Goal: Task Accomplishment & Management: Use online tool/utility

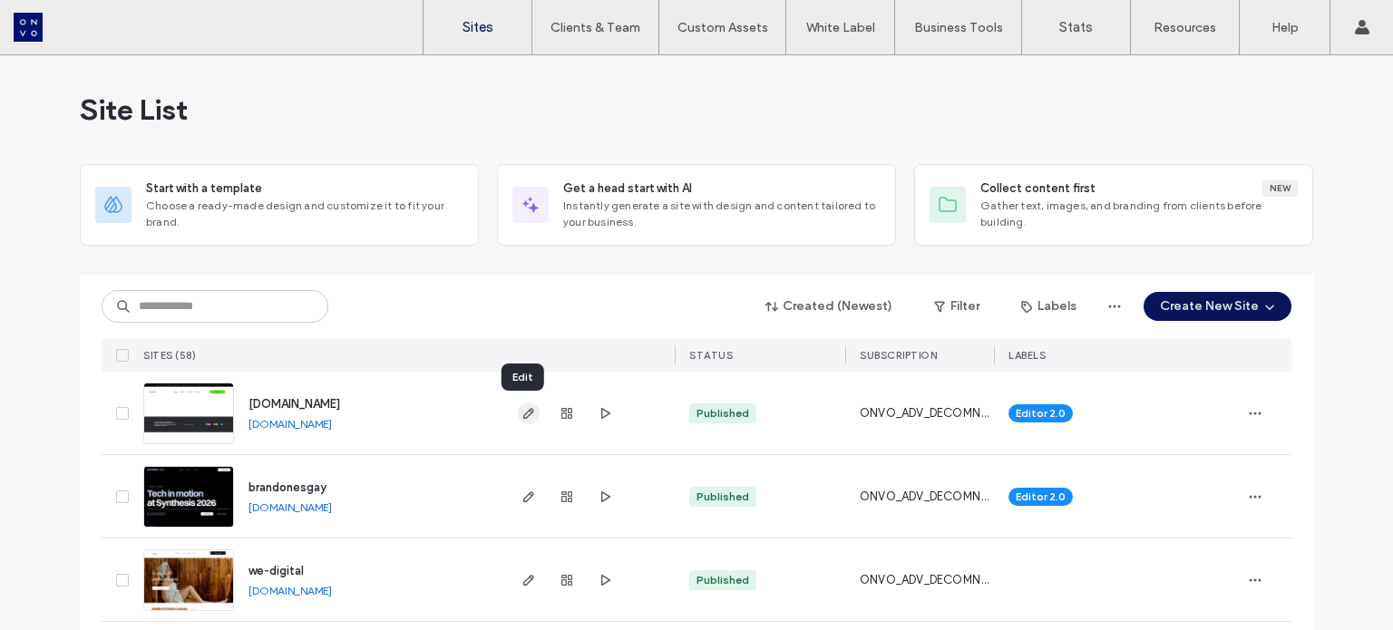
click at [523, 416] on use "button" at bounding box center [528, 413] width 11 height 11
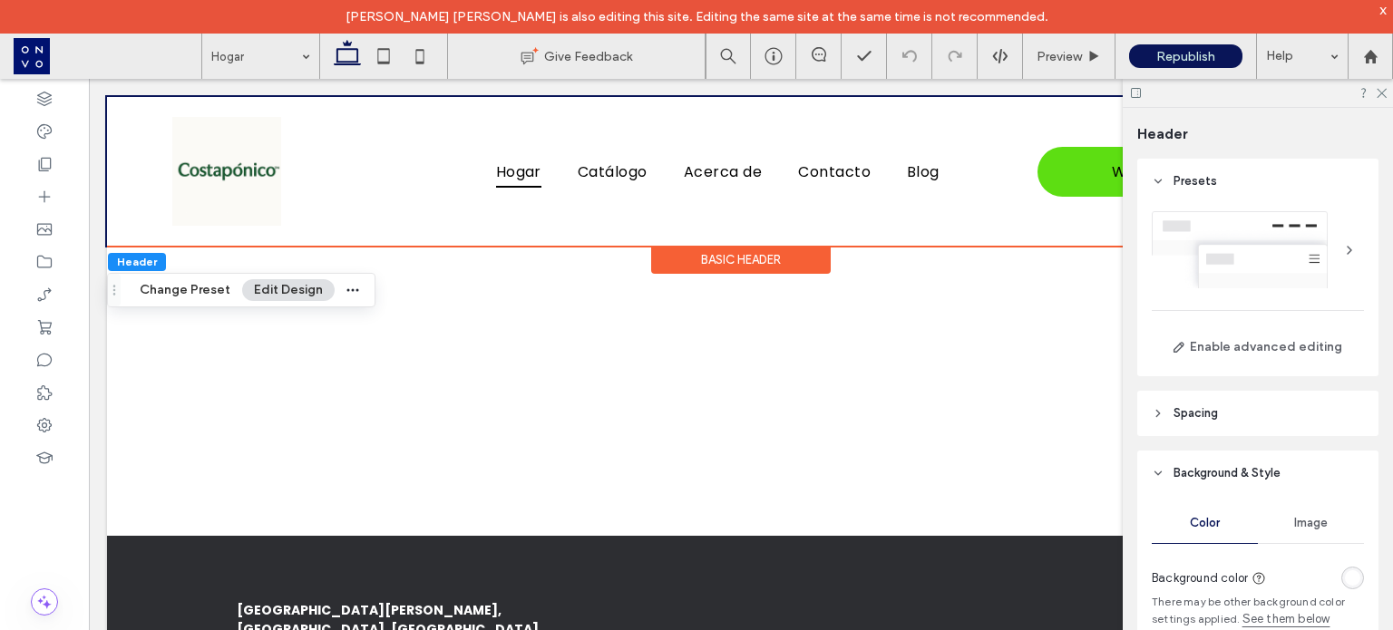
click at [263, 294] on button "Edit Design" at bounding box center [288, 290] width 93 height 22
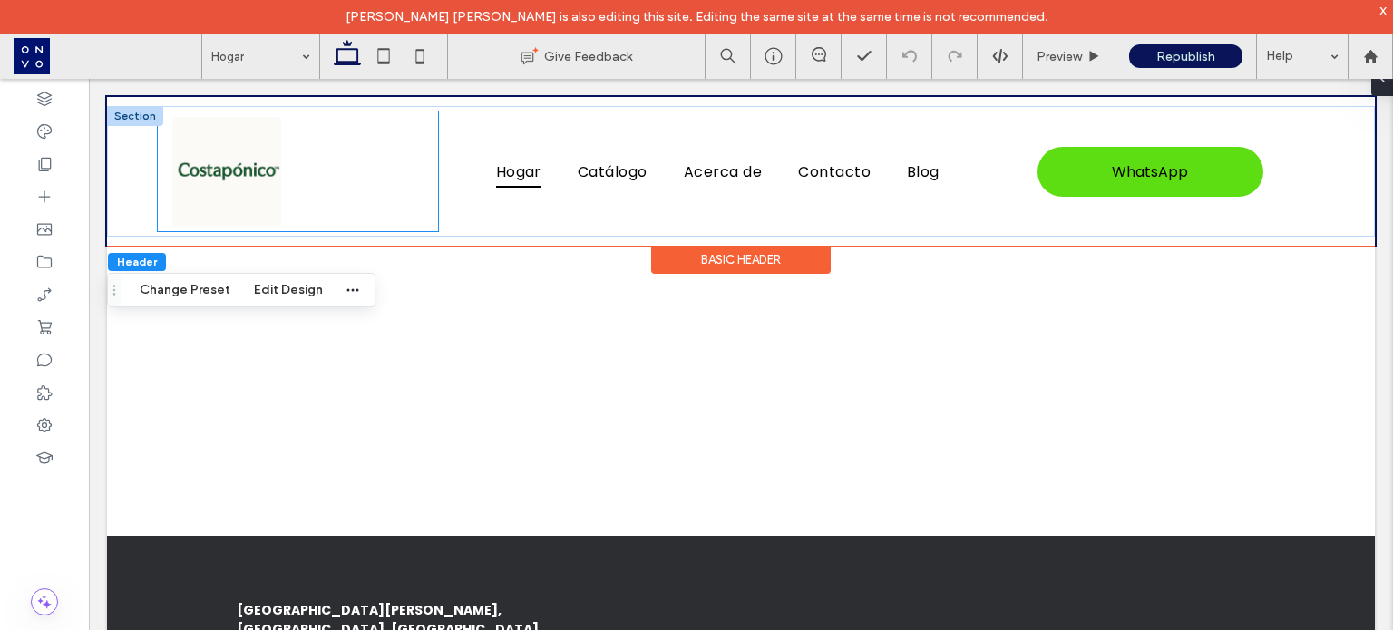
click at [469, 141] on div "Hogar Catálogo Acerca de Contacto Blog" at bounding box center [718, 172] width 560 height 120
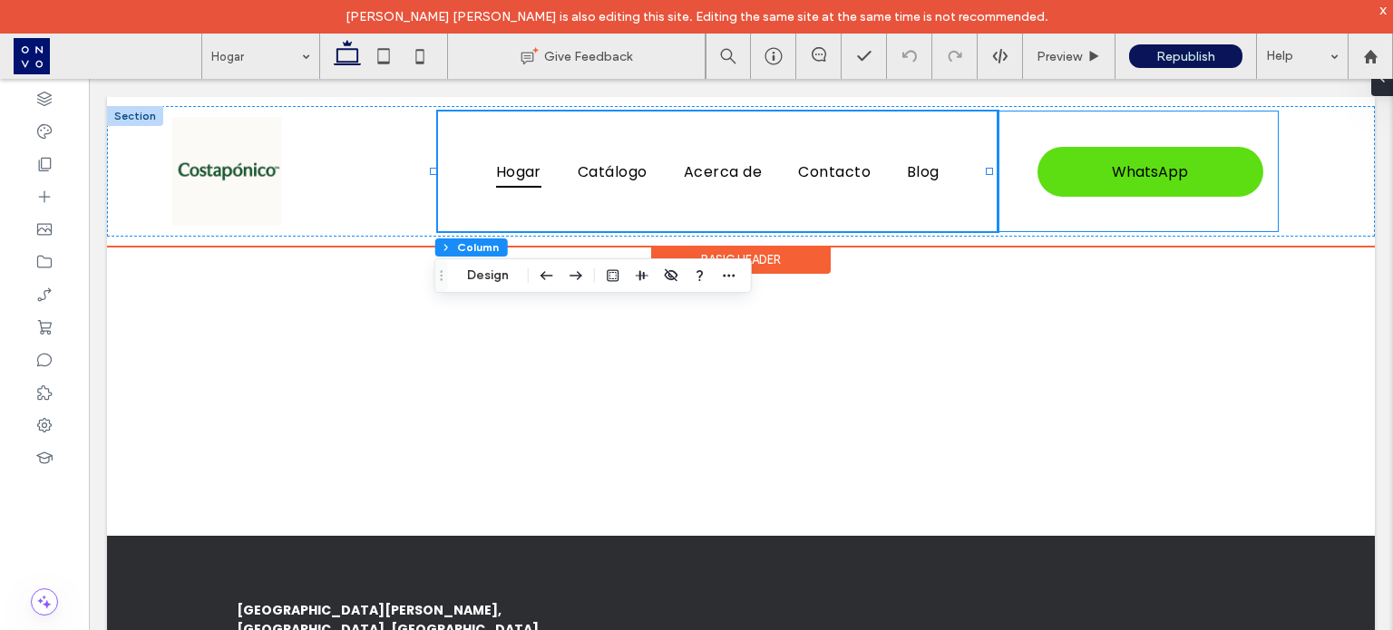
click at [1052, 121] on div "WhatsApp Contacto de WhatsApp [URL][DOMAIN_NAME][PHONE_NUMBER]" at bounding box center [1138, 172] width 280 height 120
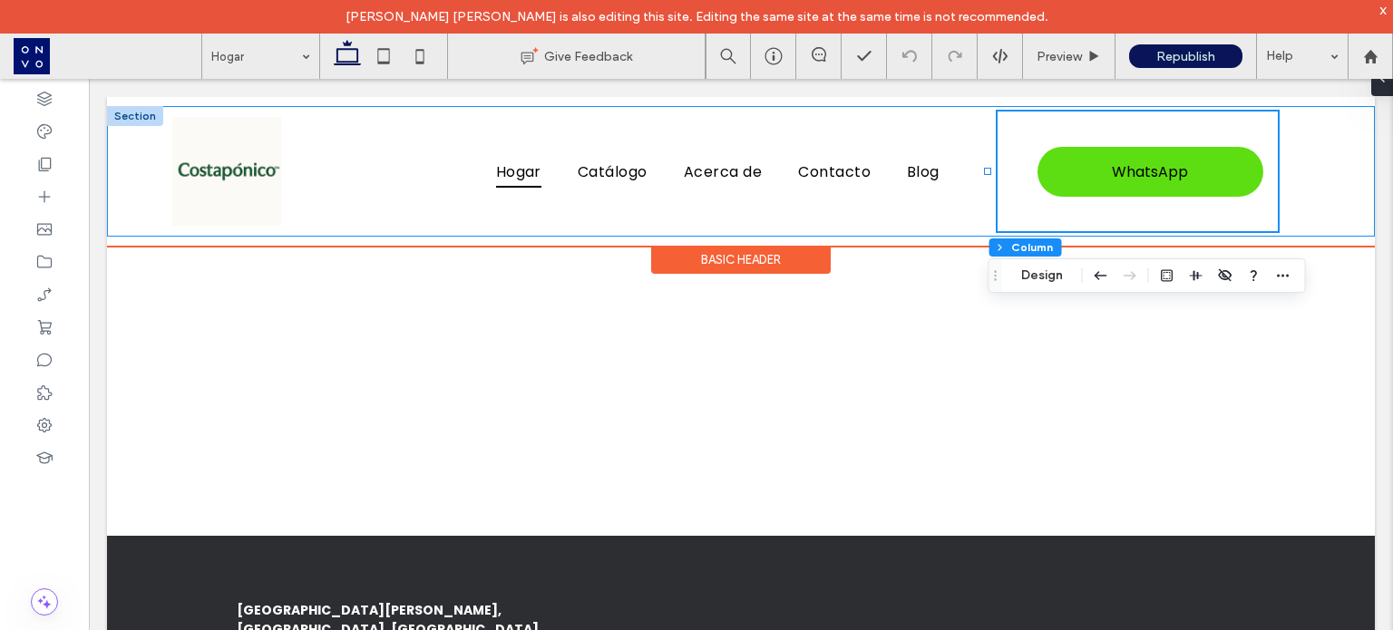
click at [1284, 138] on div "Hogar Catálogo Acerca de Contacto Blog WhatsApp Contacto de WhatsApp [URL][DOMA…" at bounding box center [741, 171] width 1268 height 131
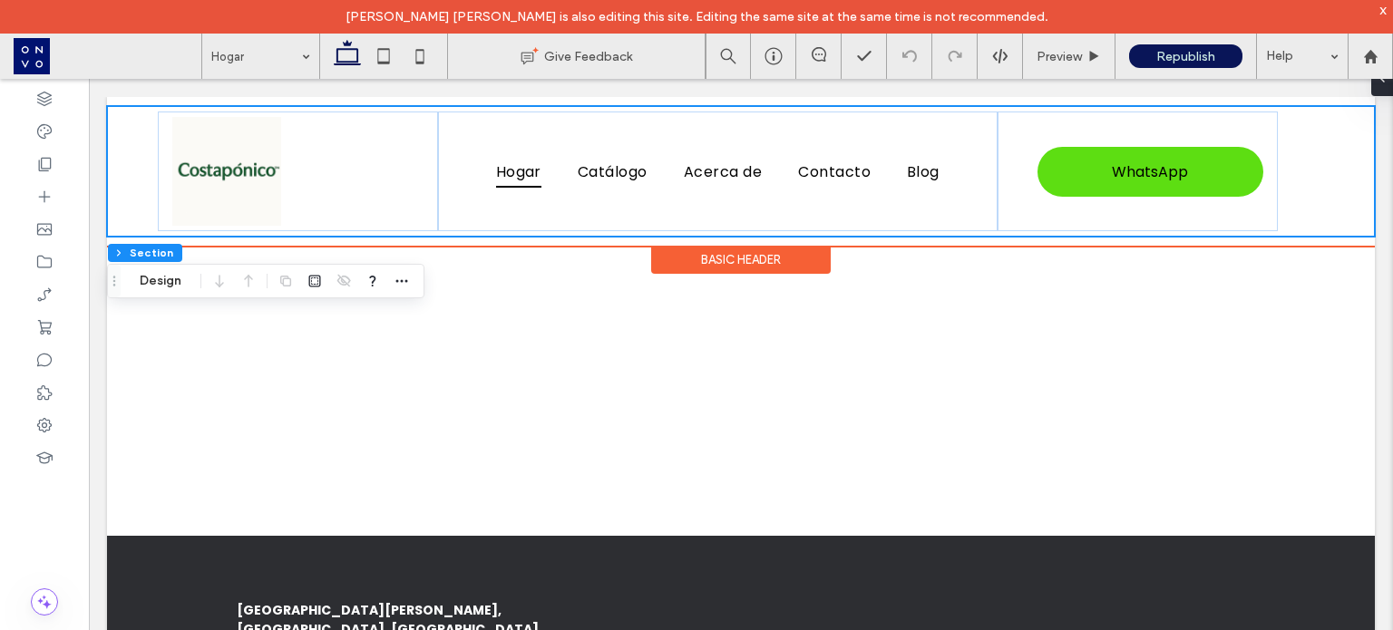
click at [1305, 144] on div "Hogar Catálogo Acerca de Contacto Blog WhatsApp Contacto de WhatsApp [URL][DOMA…" at bounding box center [741, 171] width 1268 height 131
click at [1247, 137] on div "WhatsApp Contacto de WhatsApp [URL][DOMAIN_NAME][PHONE_NUMBER]" at bounding box center [1138, 172] width 280 height 120
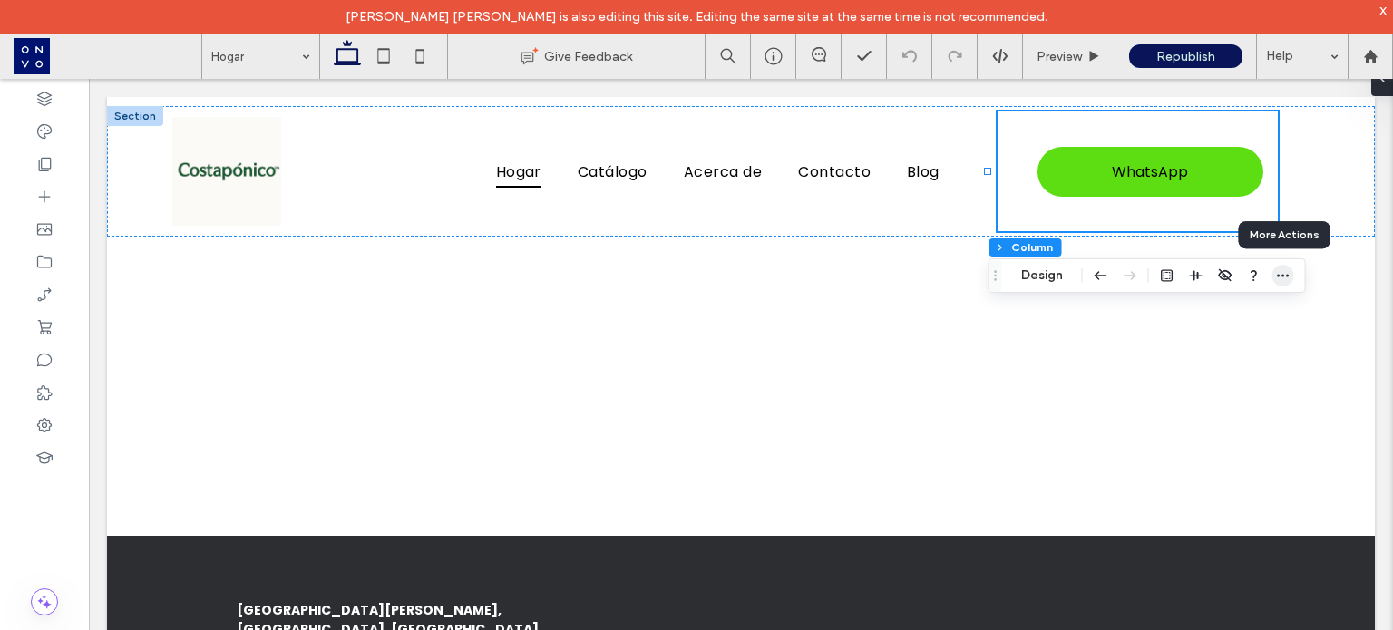
click at [1280, 273] on icon "button" at bounding box center [1283, 275] width 15 height 15
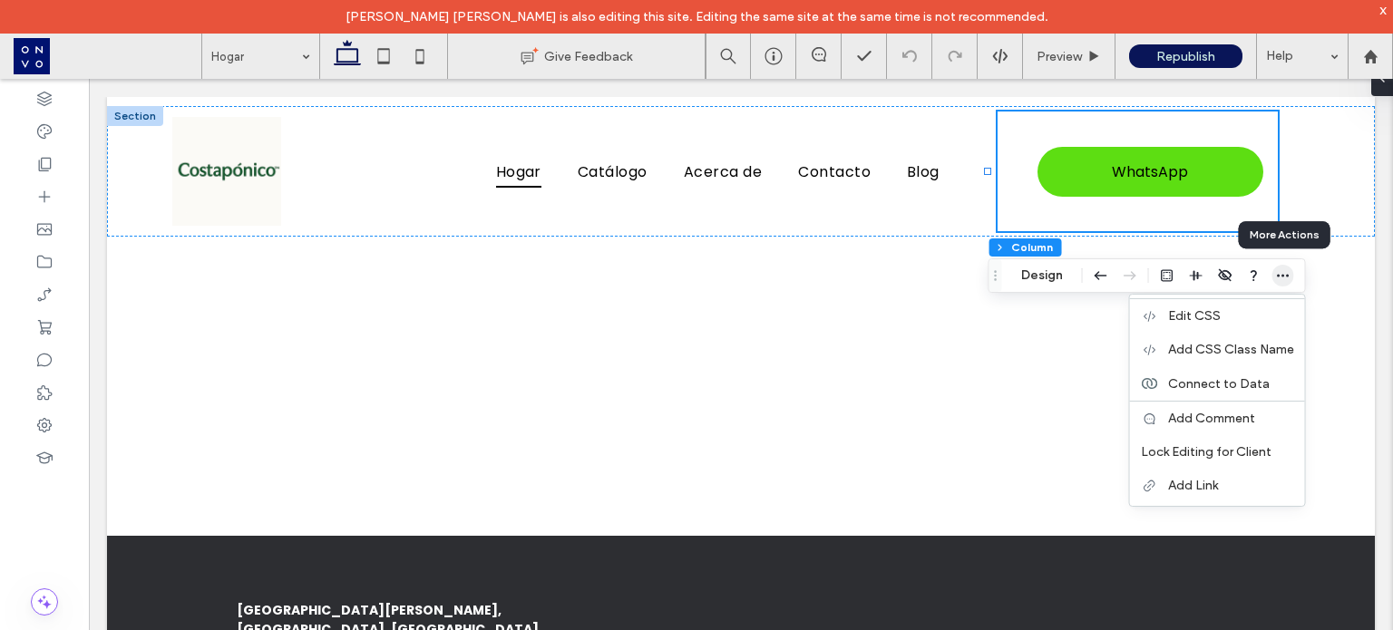
click at [1277, 273] on icon "button" at bounding box center [1283, 275] width 15 height 15
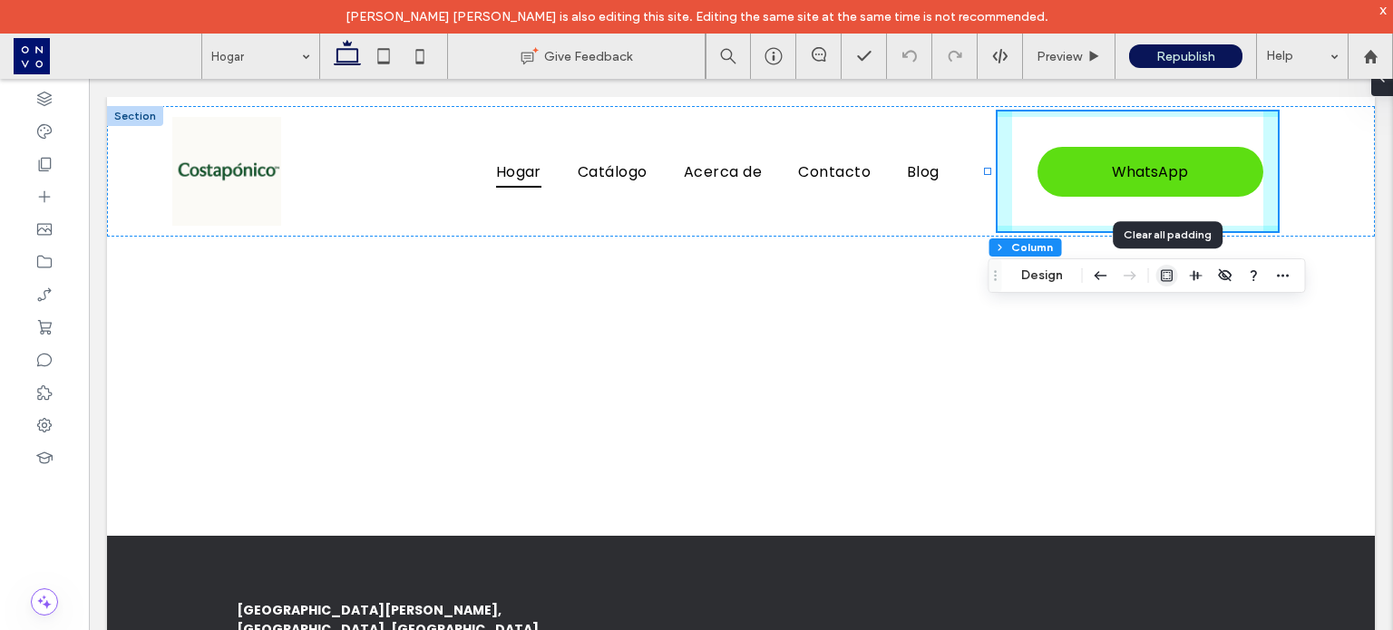
click at [1171, 276] on icon "button" at bounding box center [1167, 275] width 15 height 15
type input "*"
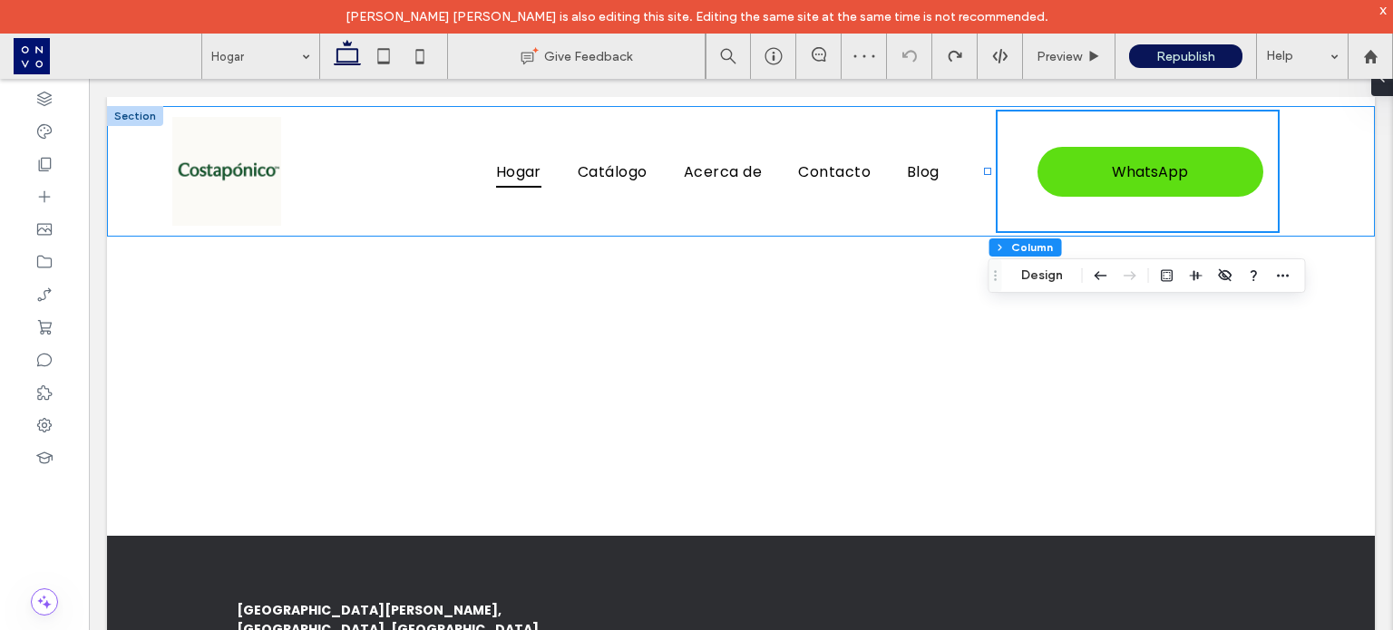
click at [1294, 195] on div "Hogar Catálogo Acerca de Contacto Blog WhatsApp Contacto de WhatsApp [URL][DOMA…" at bounding box center [741, 171] width 1268 height 131
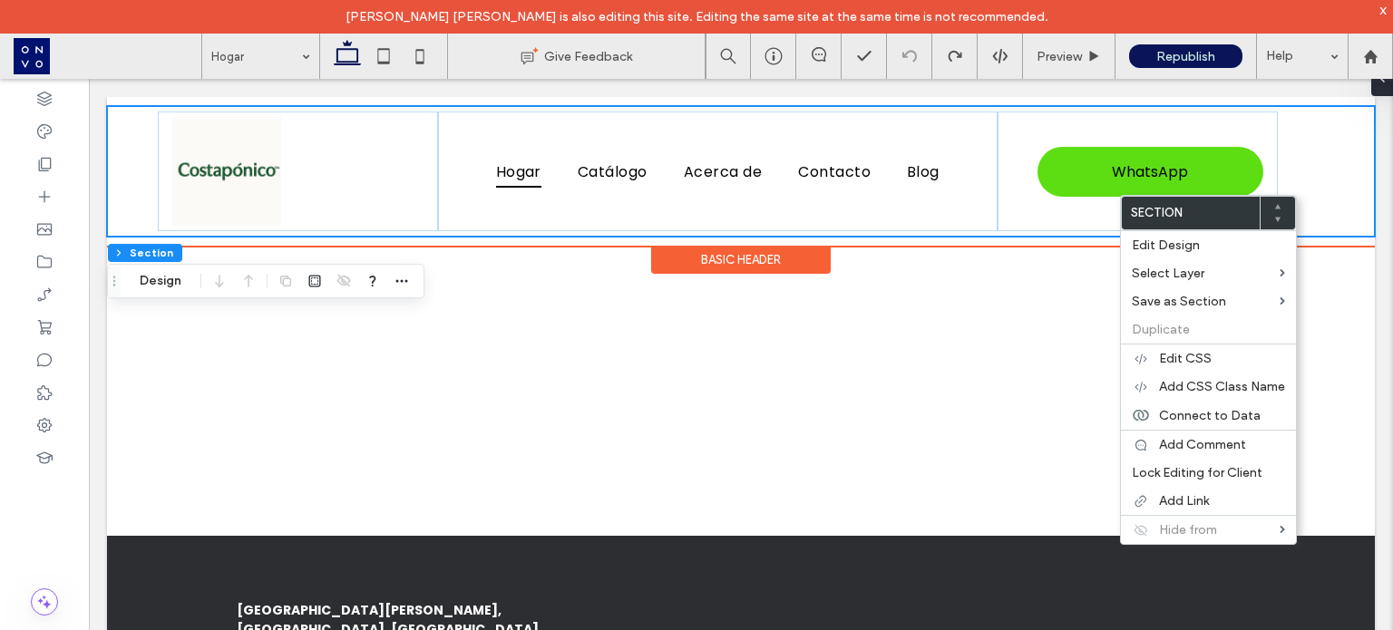
click at [1306, 152] on div "Hogar Catálogo Acerca de Contacto Blog WhatsApp Contacto de WhatsApp [URL][DOMA…" at bounding box center [741, 171] width 1268 height 131
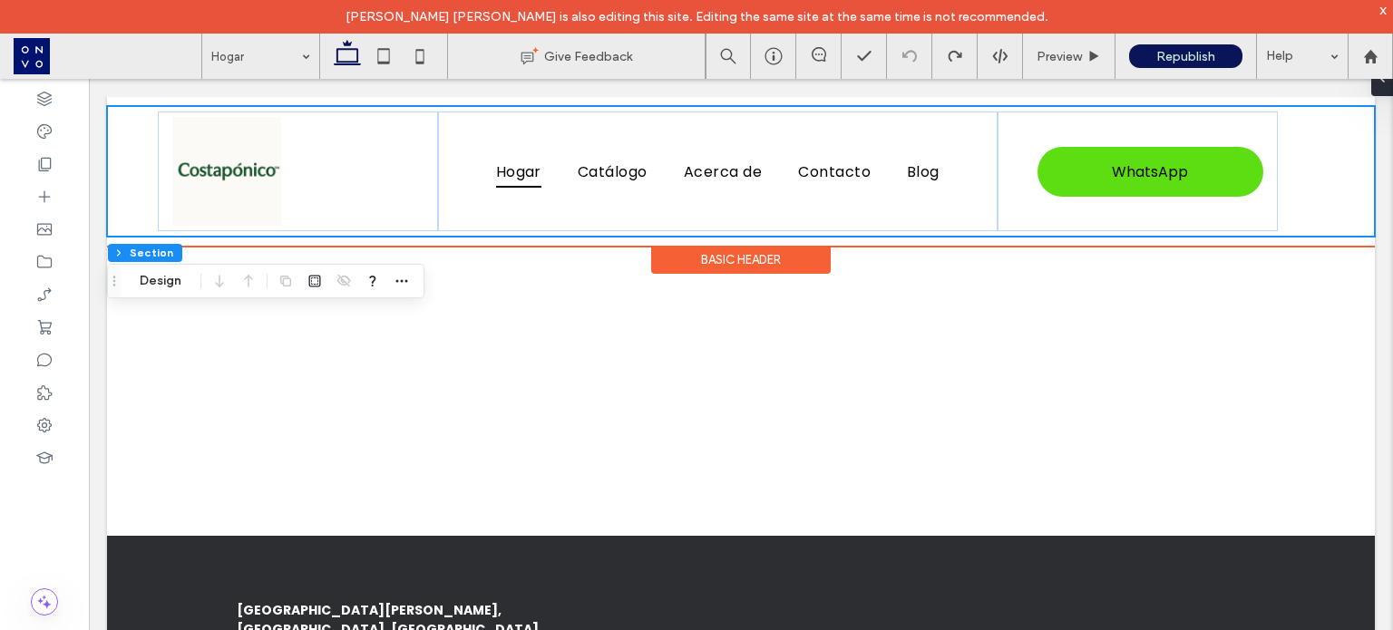
click at [1306, 152] on div "Hogar Catálogo Acerca de Contacto Blog WhatsApp Contacto de WhatsApp [URL][DOMA…" at bounding box center [741, 171] width 1268 height 131
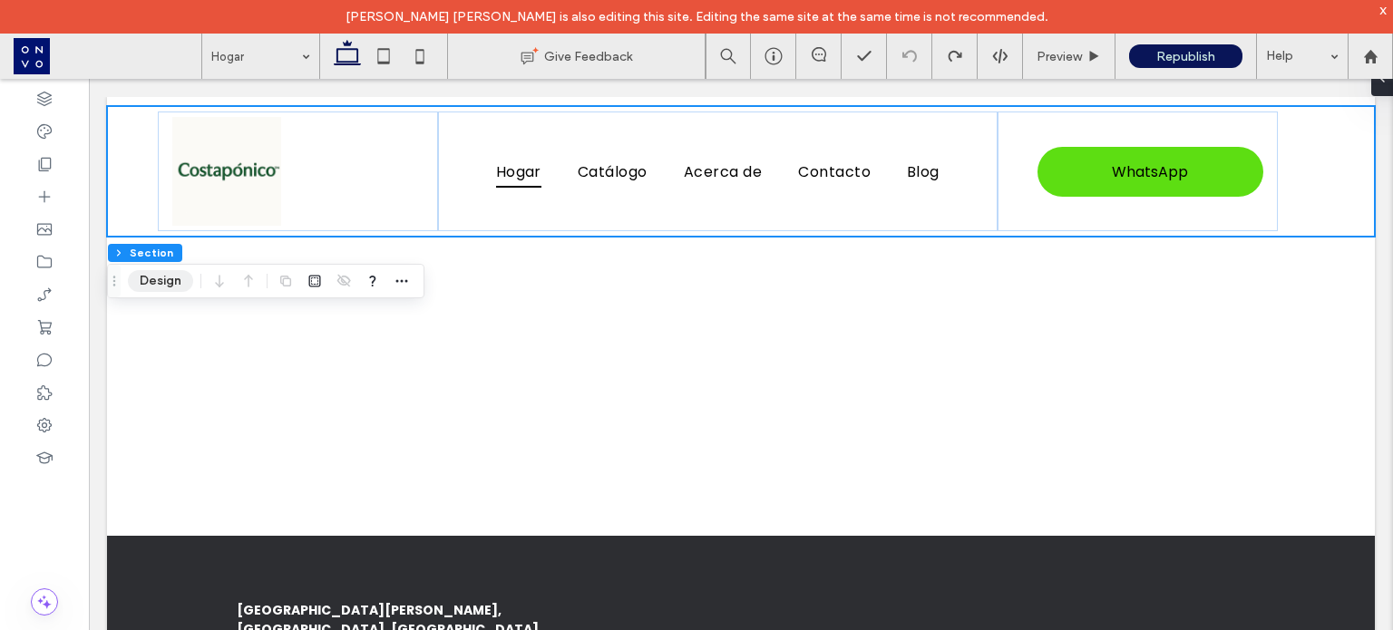
click at [153, 281] on button "Design" at bounding box center [160, 281] width 65 height 22
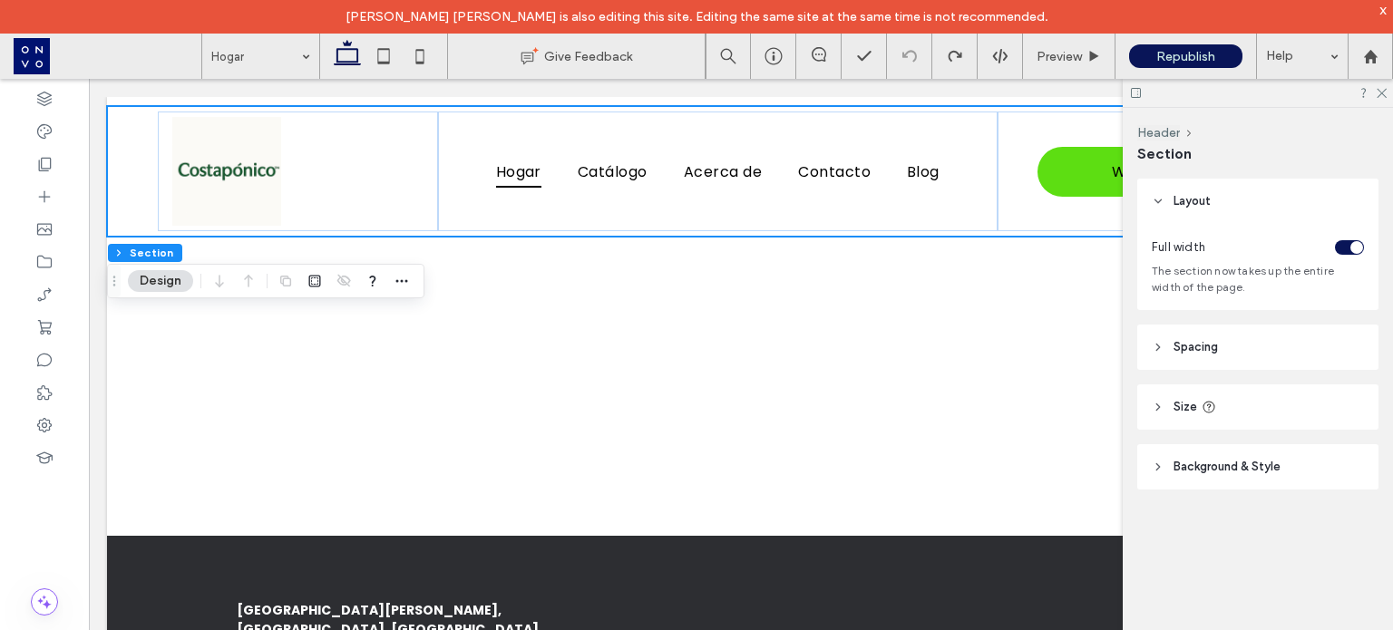
click at [1247, 348] on header "Spacing" at bounding box center [1257, 347] width 241 height 45
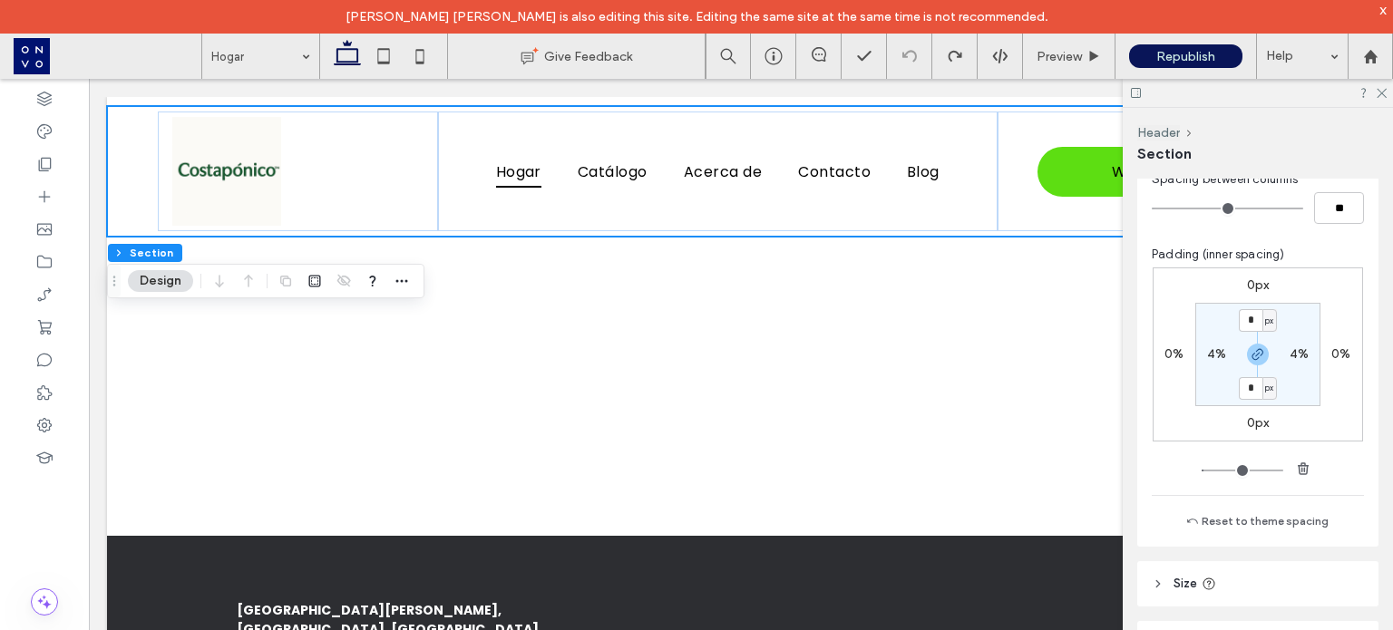
scroll to position [290, 0]
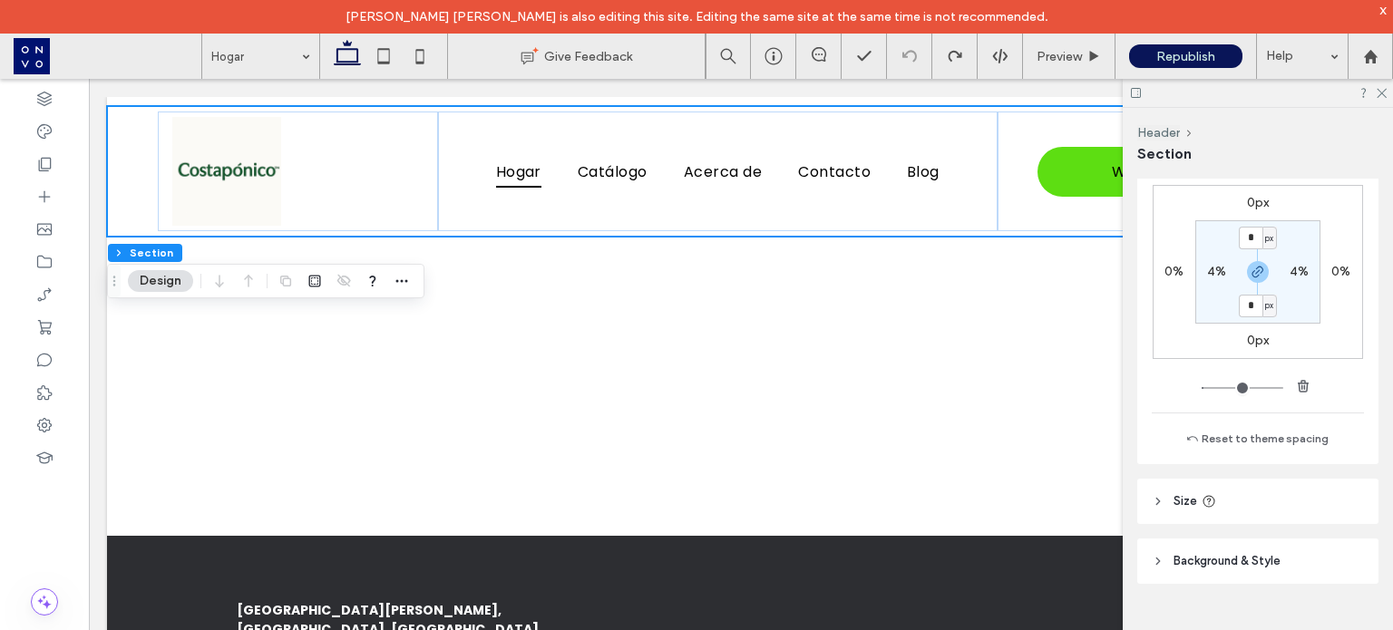
click at [1275, 513] on header "Size" at bounding box center [1257, 501] width 241 height 45
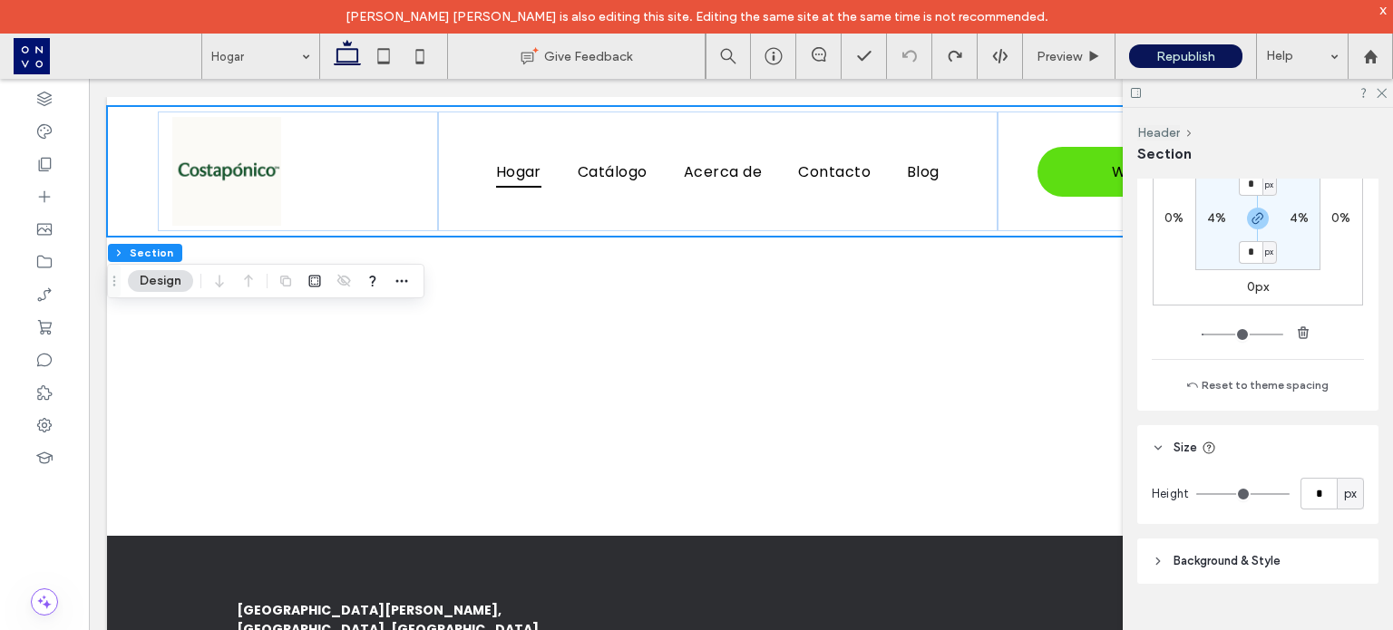
click at [1158, 463] on header "Size" at bounding box center [1257, 447] width 241 height 45
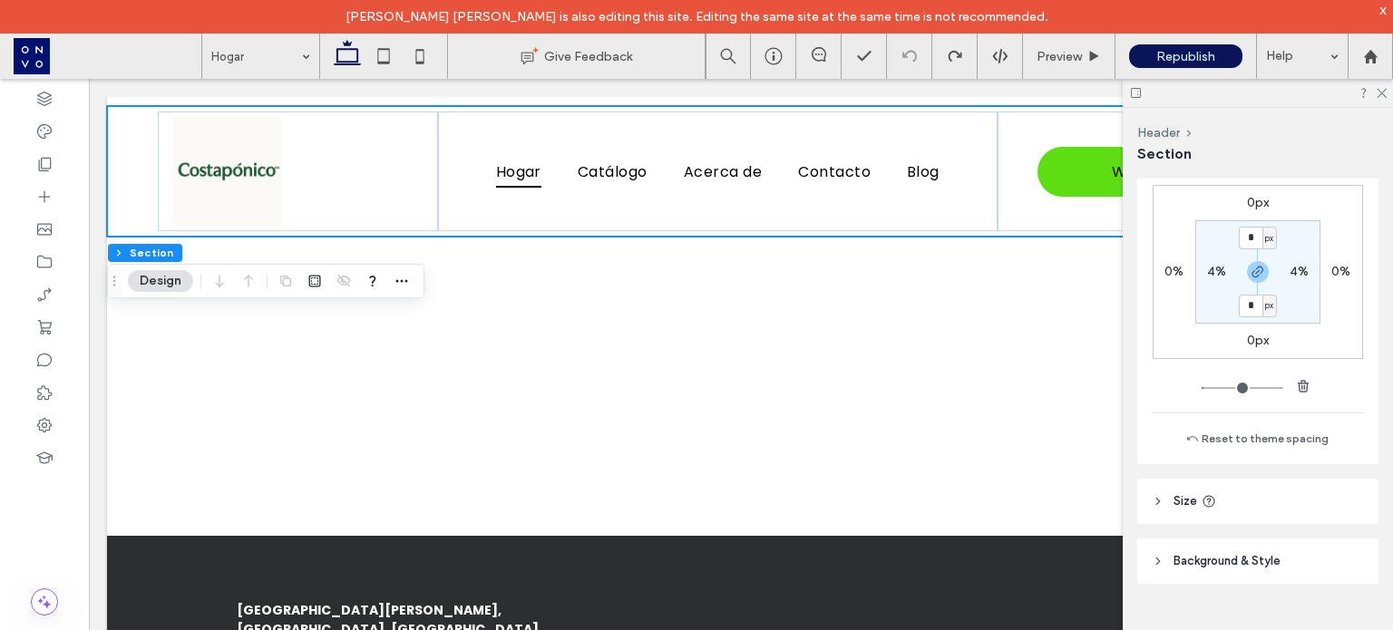
click at [1160, 565] on icon at bounding box center [1158, 561] width 13 height 13
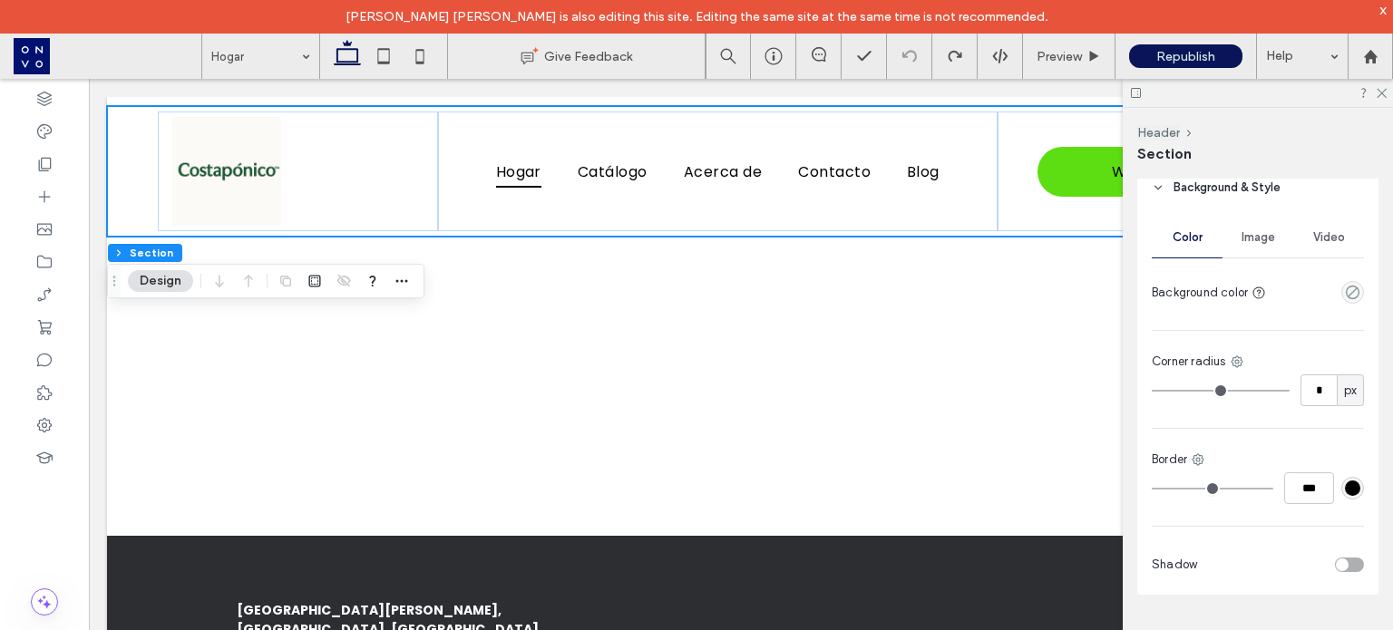
scroll to position [674, 0]
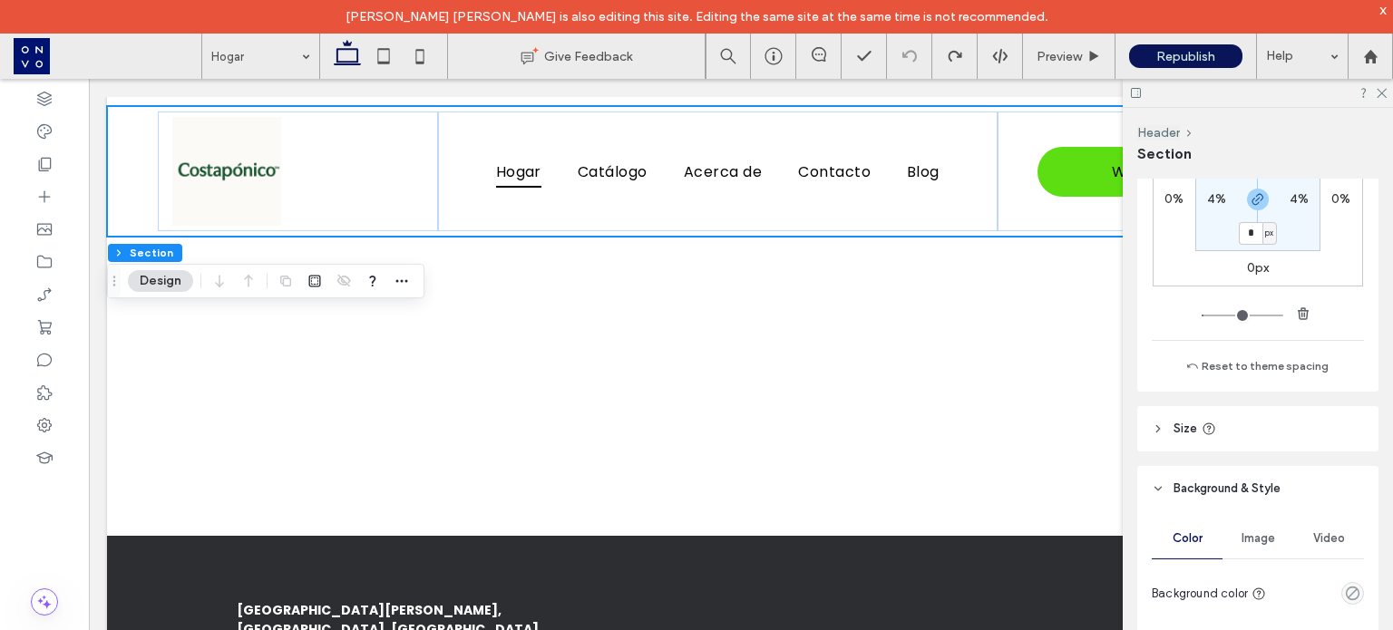
click at [1154, 483] on icon at bounding box center [1158, 489] width 13 height 13
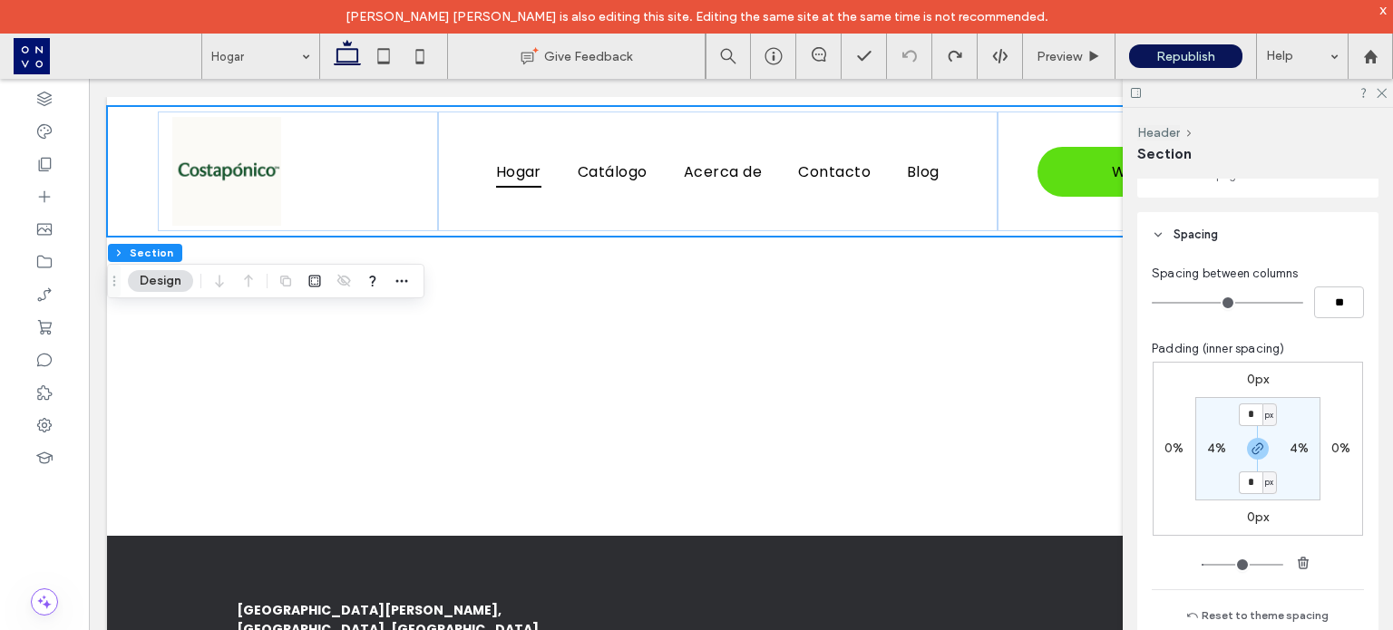
scroll to position [0, 0]
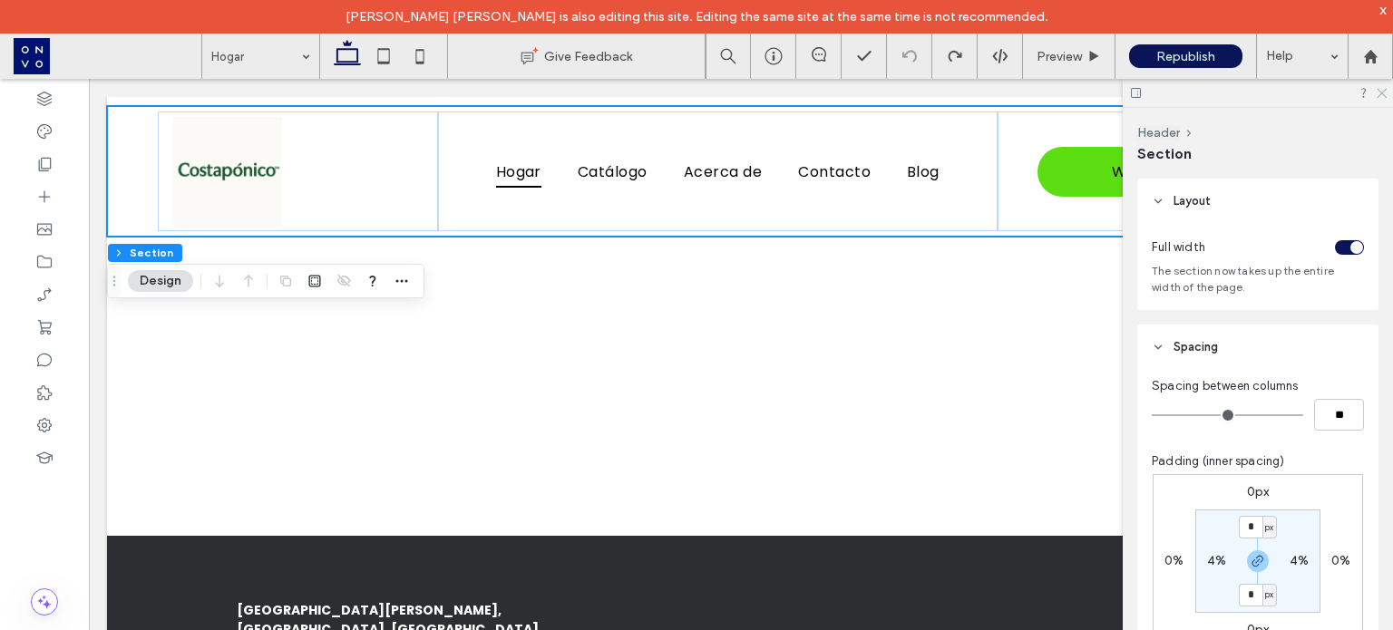
click at [1386, 94] on icon at bounding box center [1381, 92] width 12 height 12
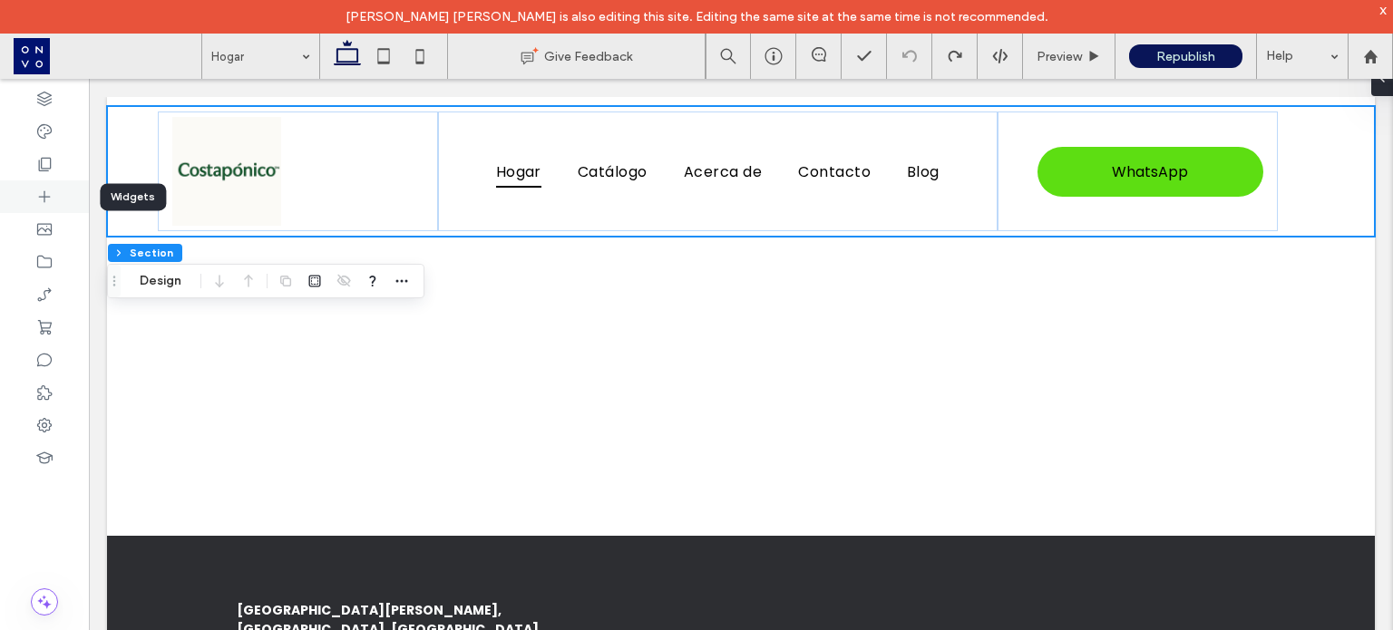
click at [42, 195] on icon at bounding box center [44, 197] width 18 height 18
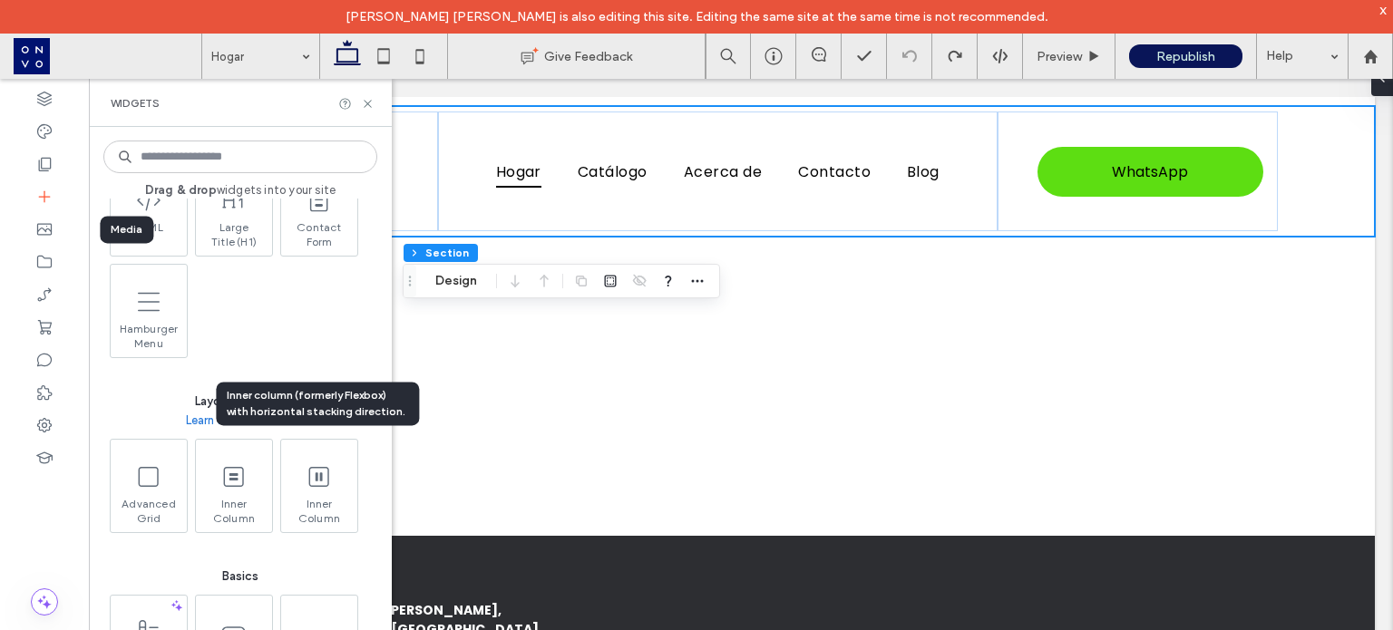
scroll to position [387, 0]
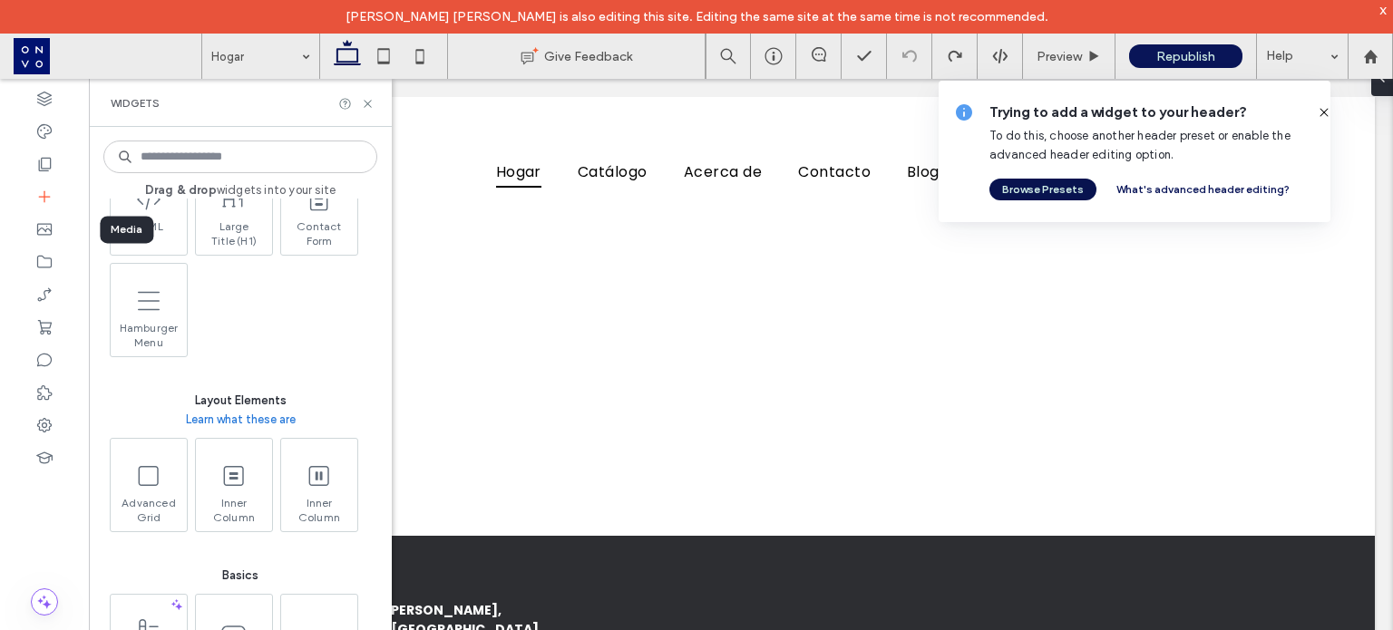
click at [1034, 192] on button "Browse Presets" at bounding box center [1043, 190] width 107 height 22
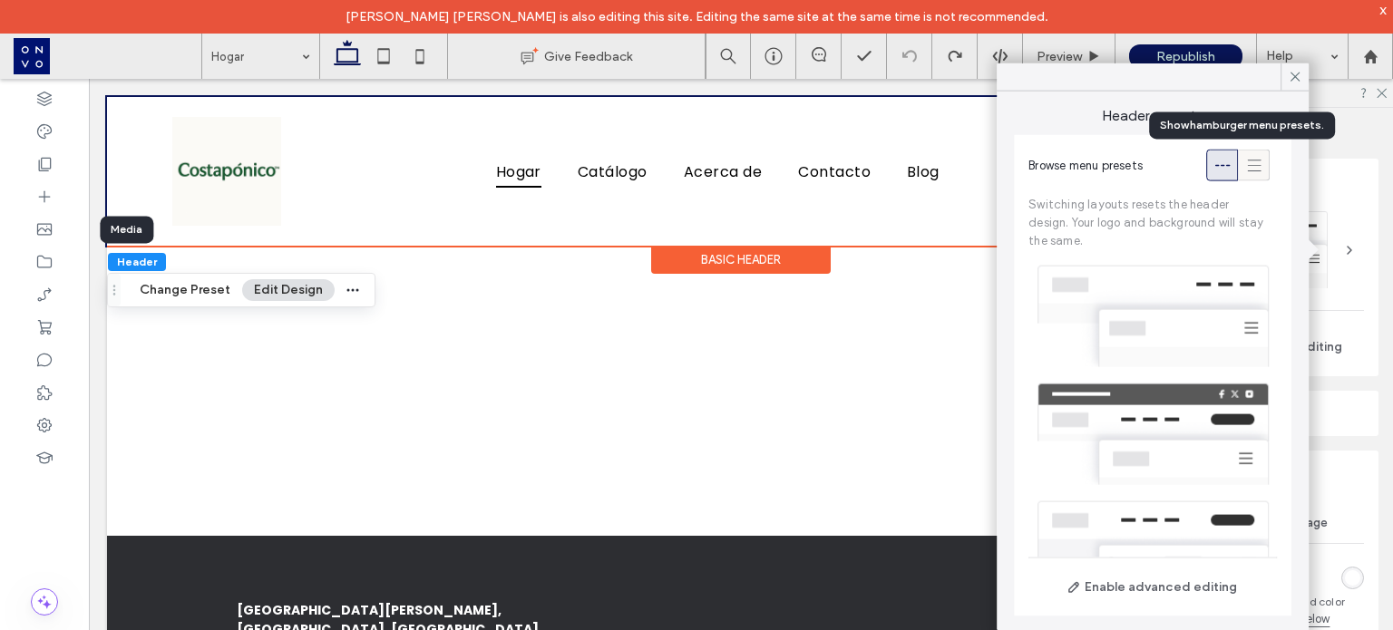
click at [1245, 168] on icon at bounding box center [1254, 165] width 18 height 18
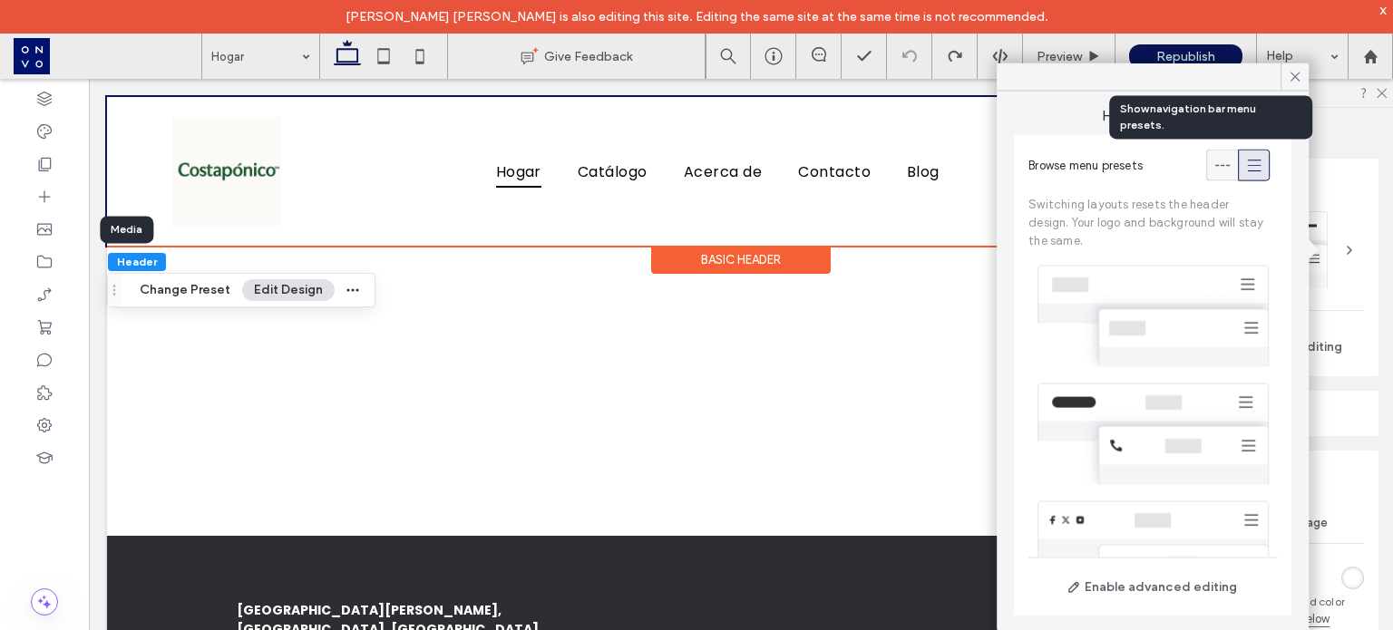
click at [1214, 168] on icon at bounding box center [1223, 165] width 18 height 18
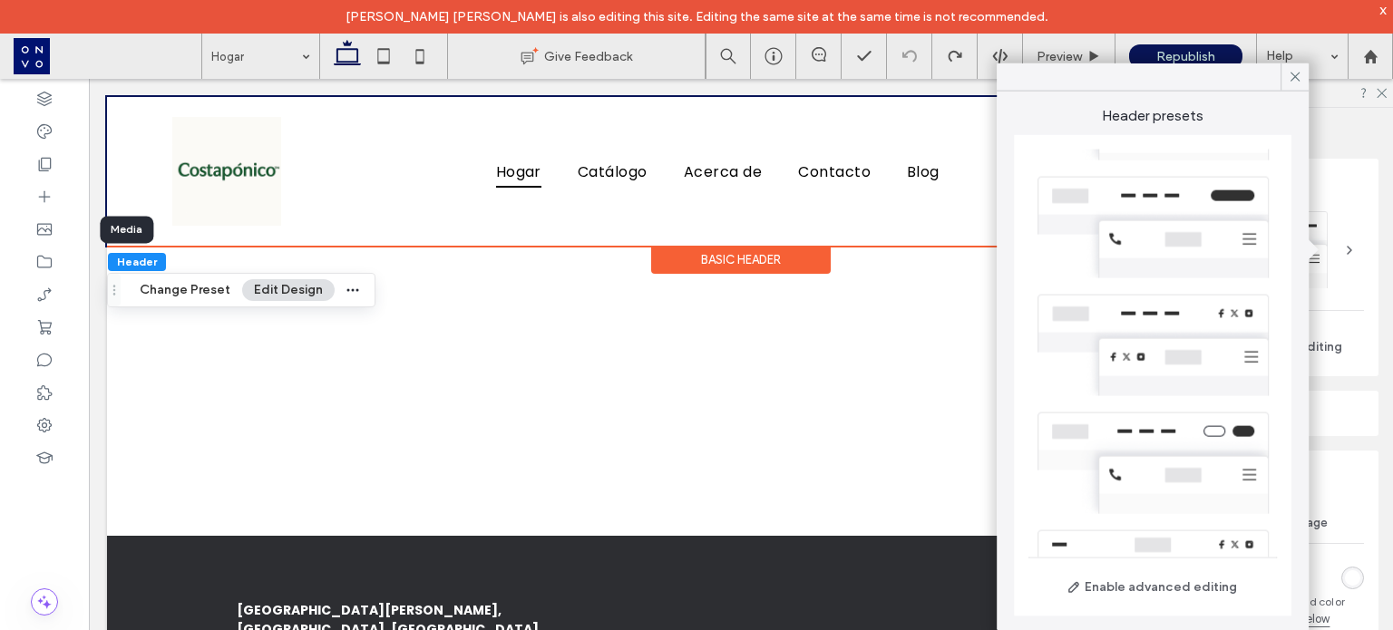
scroll to position [363, 0]
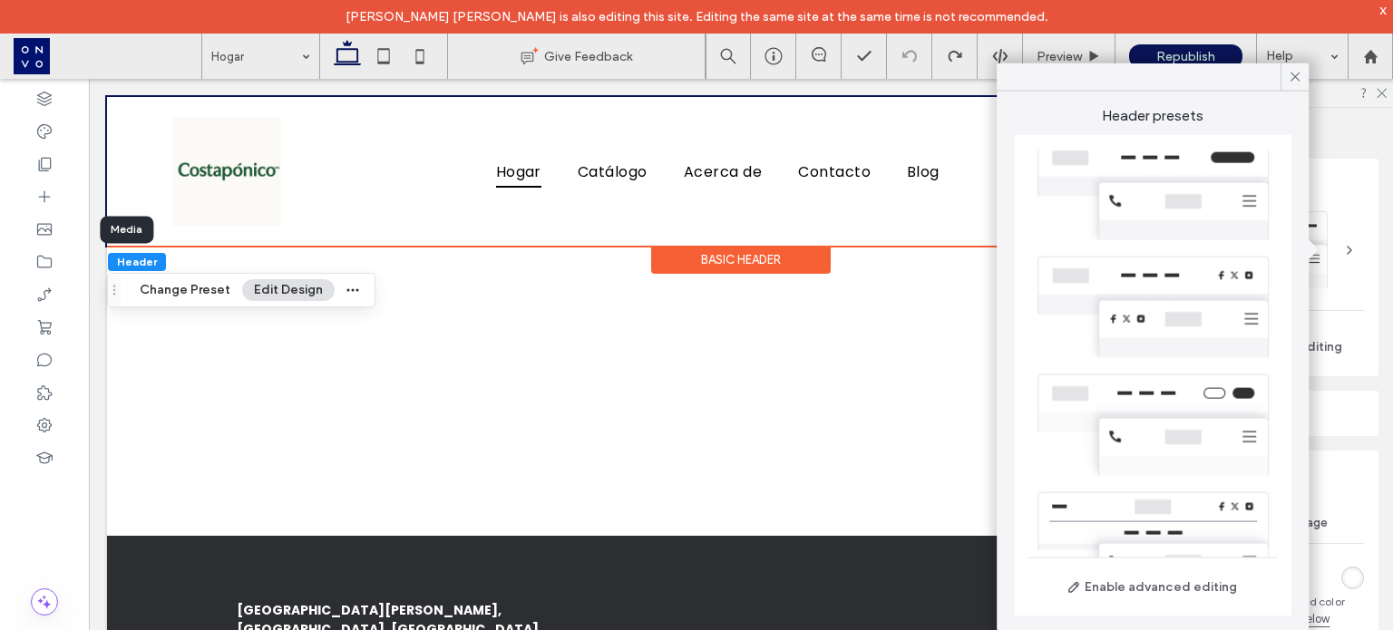
click at [1180, 394] on div at bounding box center [1153, 425] width 249 height 118
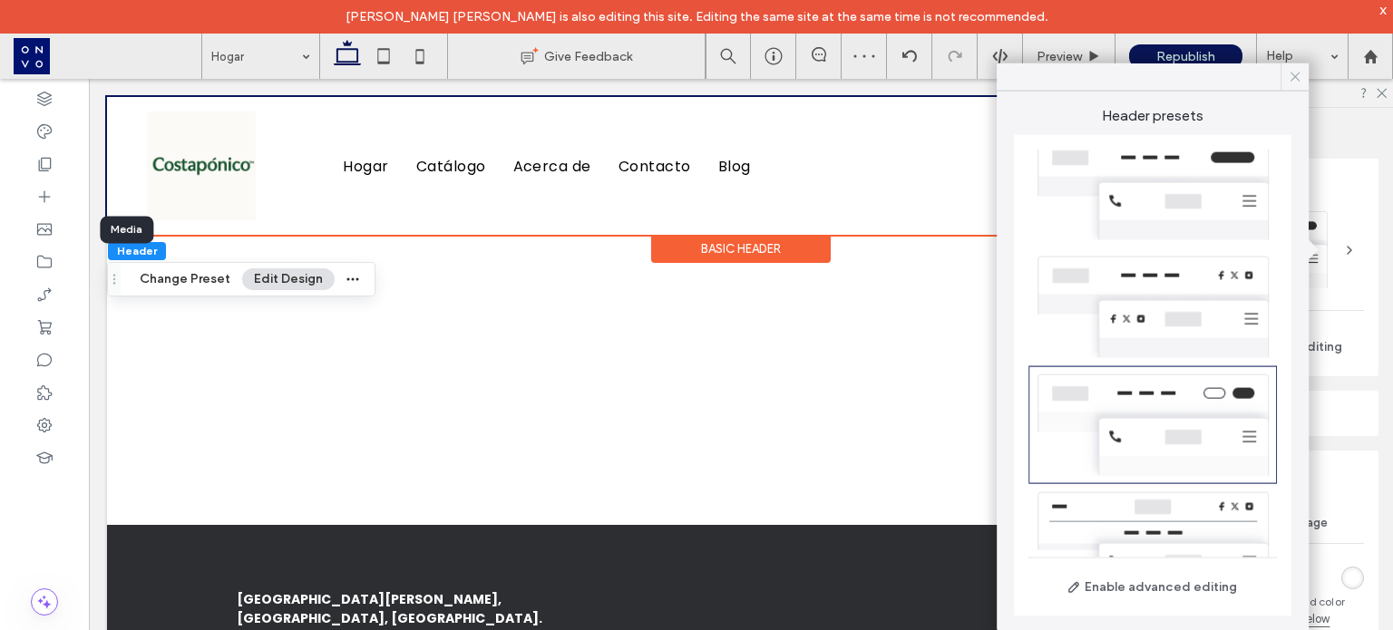
click at [1300, 79] on icon at bounding box center [1295, 77] width 16 height 16
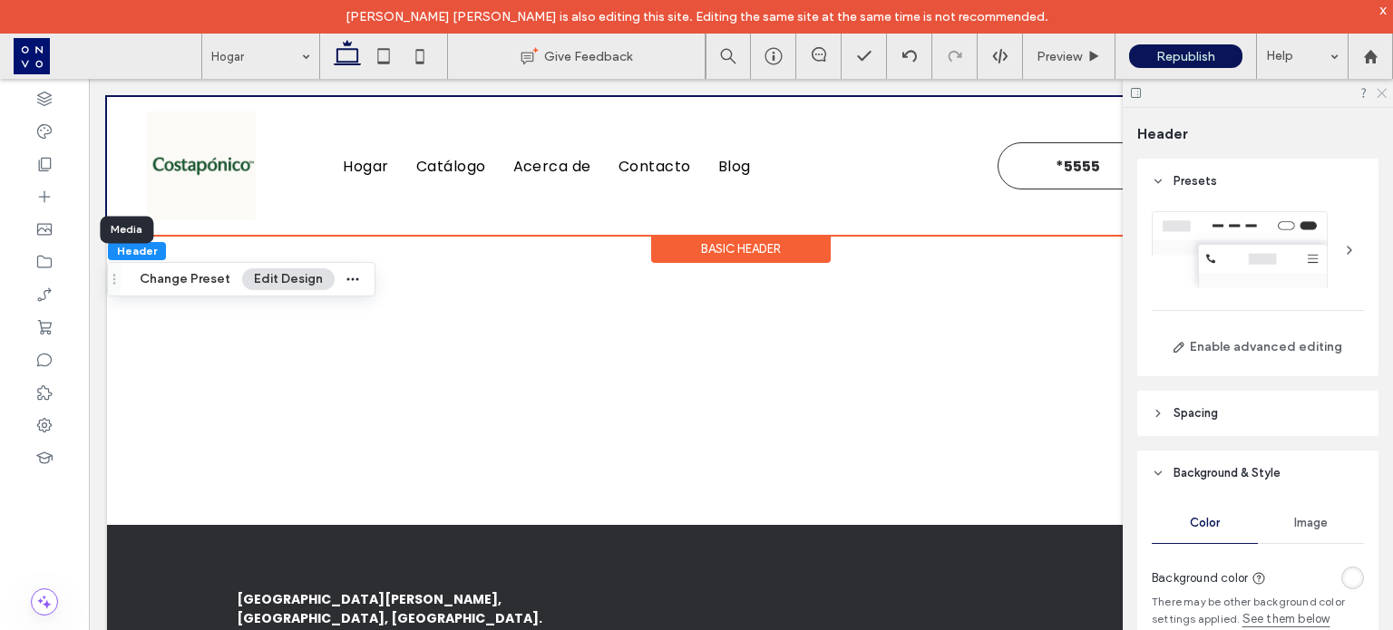
click at [1384, 93] on icon at bounding box center [1381, 92] width 12 height 12
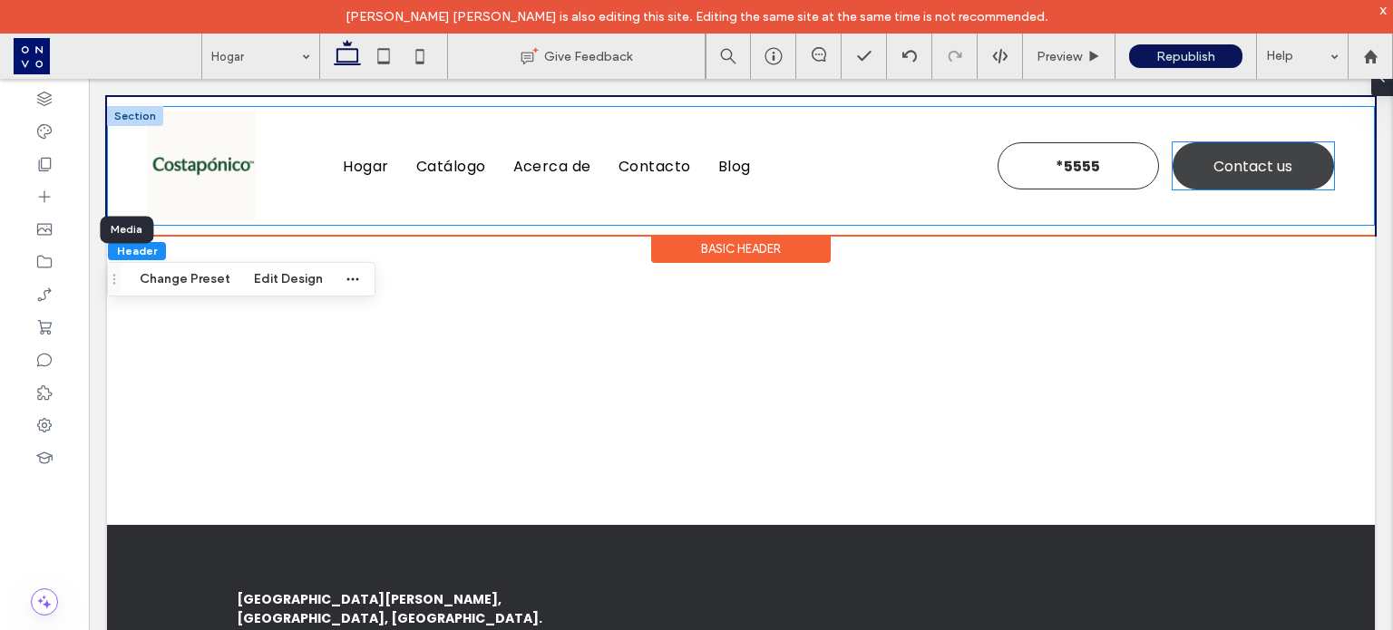
click at [1222, 184] on link "Contact us" at bounding box center [1253, 165] width 161 height 47
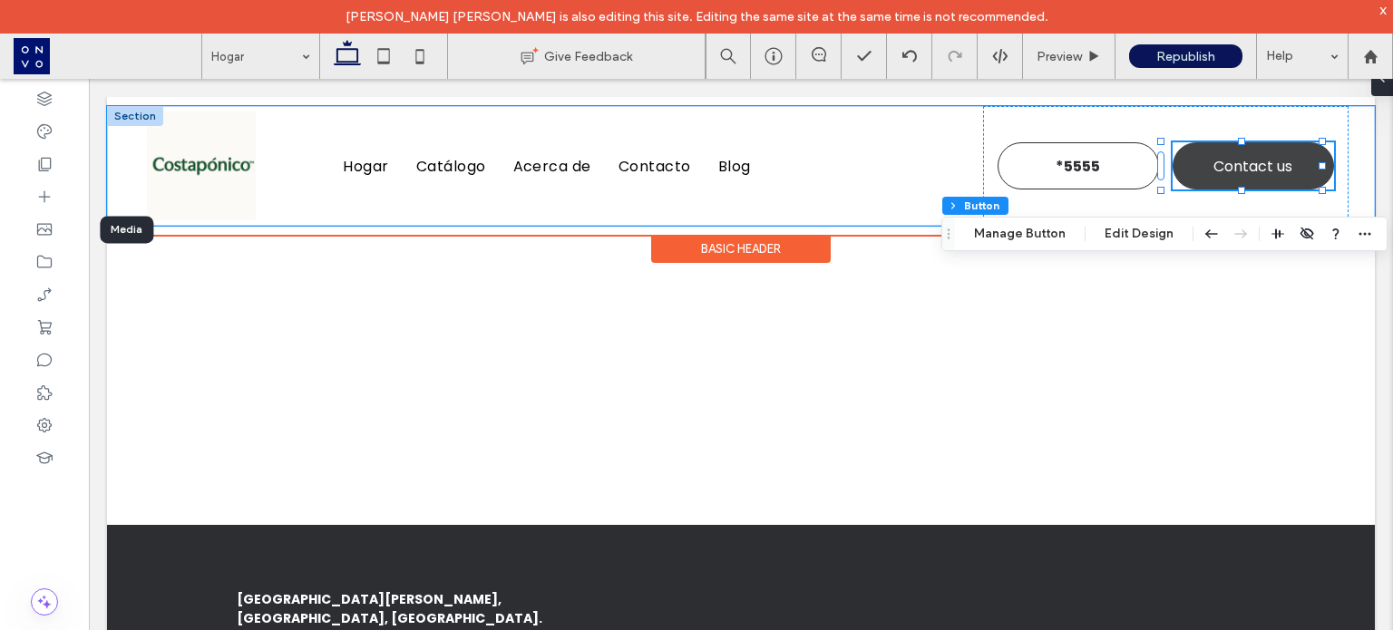
click at [1214, 166] on span "Contact us" at bounding box center [1253, 166] width 79 height 23
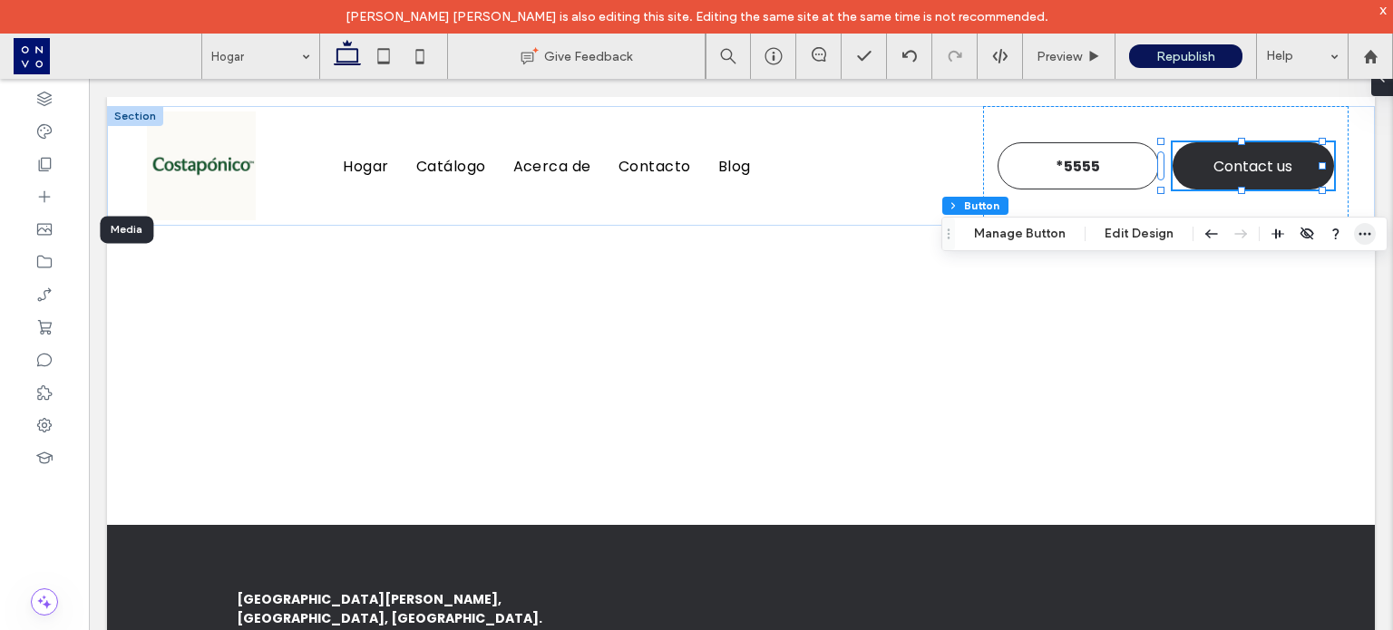
click at [1360, 234] on use "button" at bounding box center [1366, 234] width 12 height 3
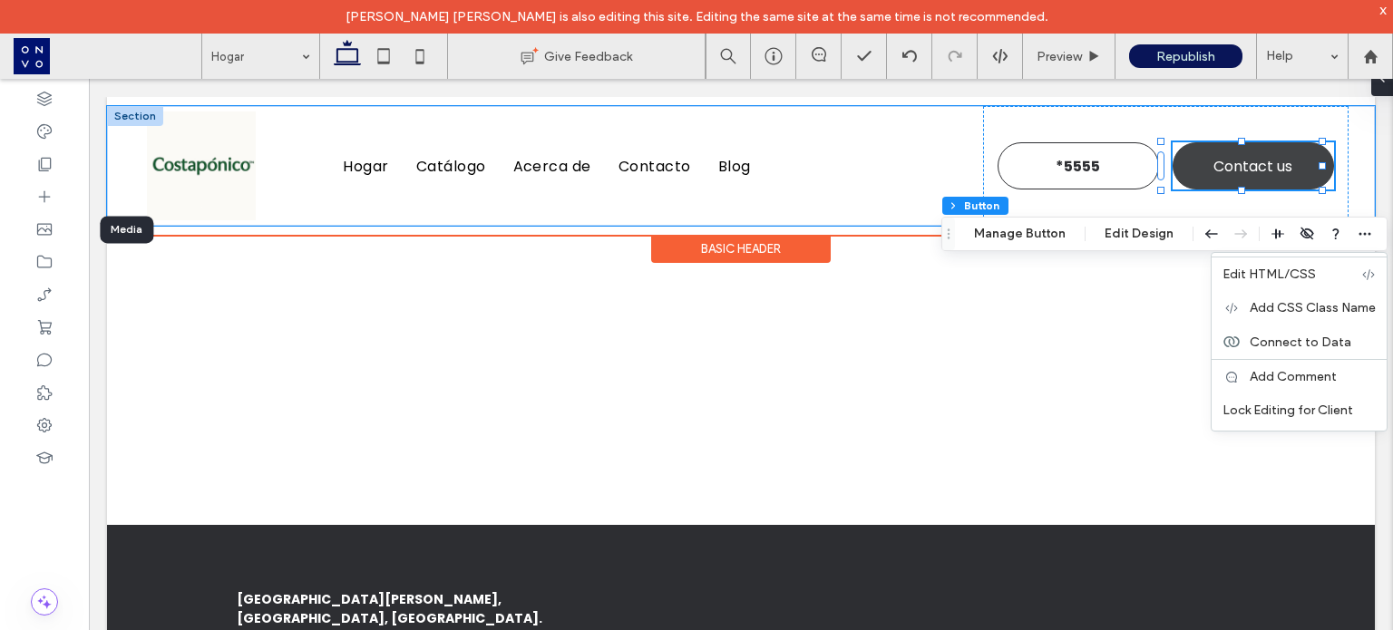
click at [1269, 154] on link "Contact us" at bounding box center [1253, 165] width 161 height 47
click at [1293, 162] on link "Contact us" at bounding box center [1253, 165] width 161 height 47
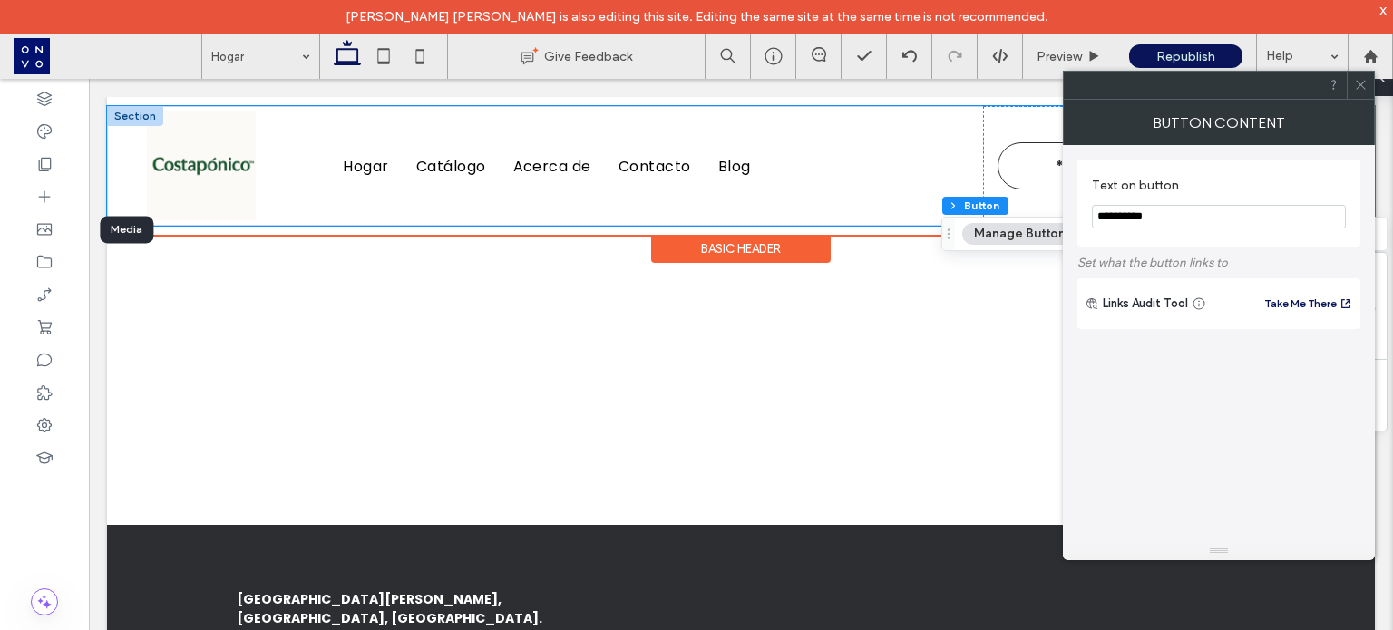
type input "*"
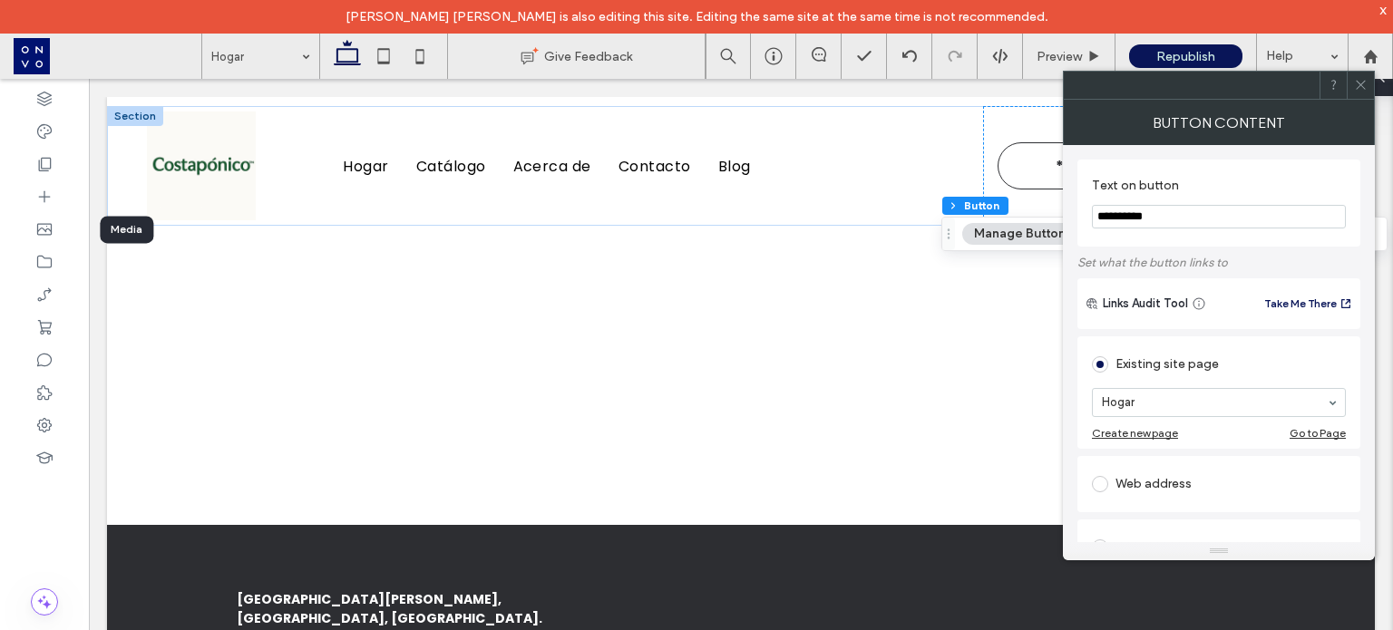
drag, startPoint x: 1208, startPoint y: 180, endPoint x: 1165, endPoint y: 220, distance: 59.7
click at [1165, 220] on div "**********" at bounding box center [1219, 203] width 283 height 87
click at [1359, 83] on use at bounding box center [1360, 85] width 9 height 9
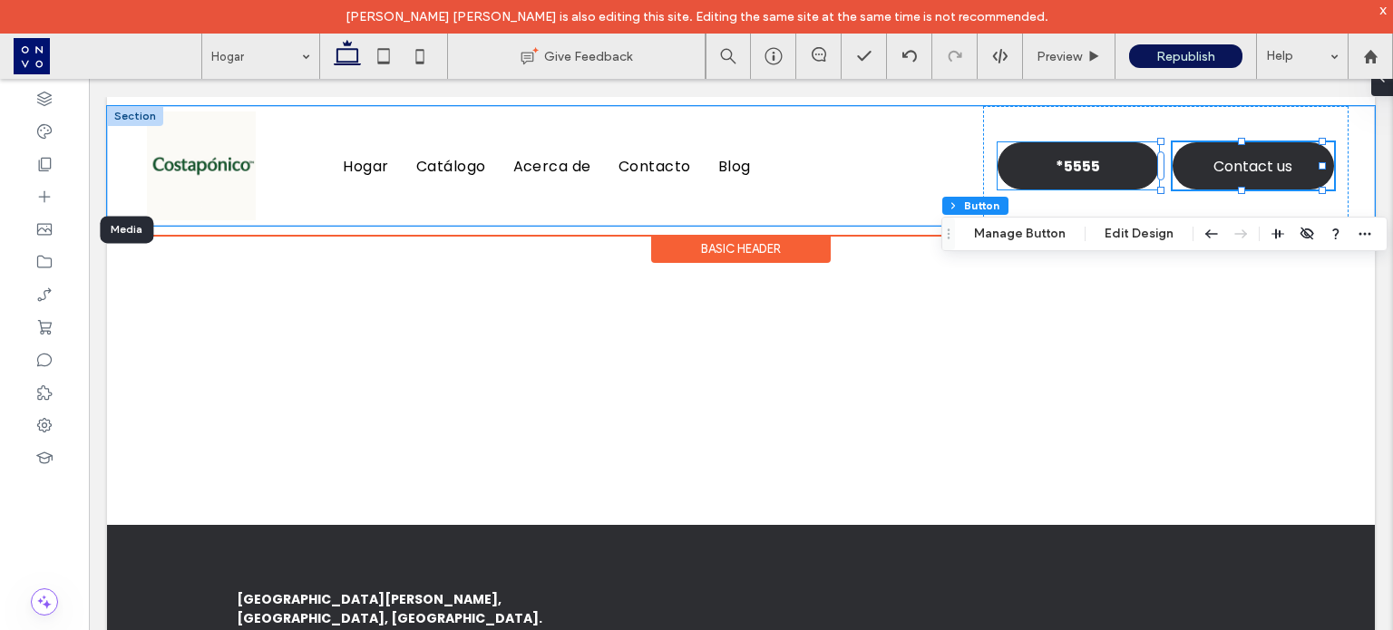
click at [1032, 153] on link "*5555" at bounding box center [1078, 165] width 161 height 47
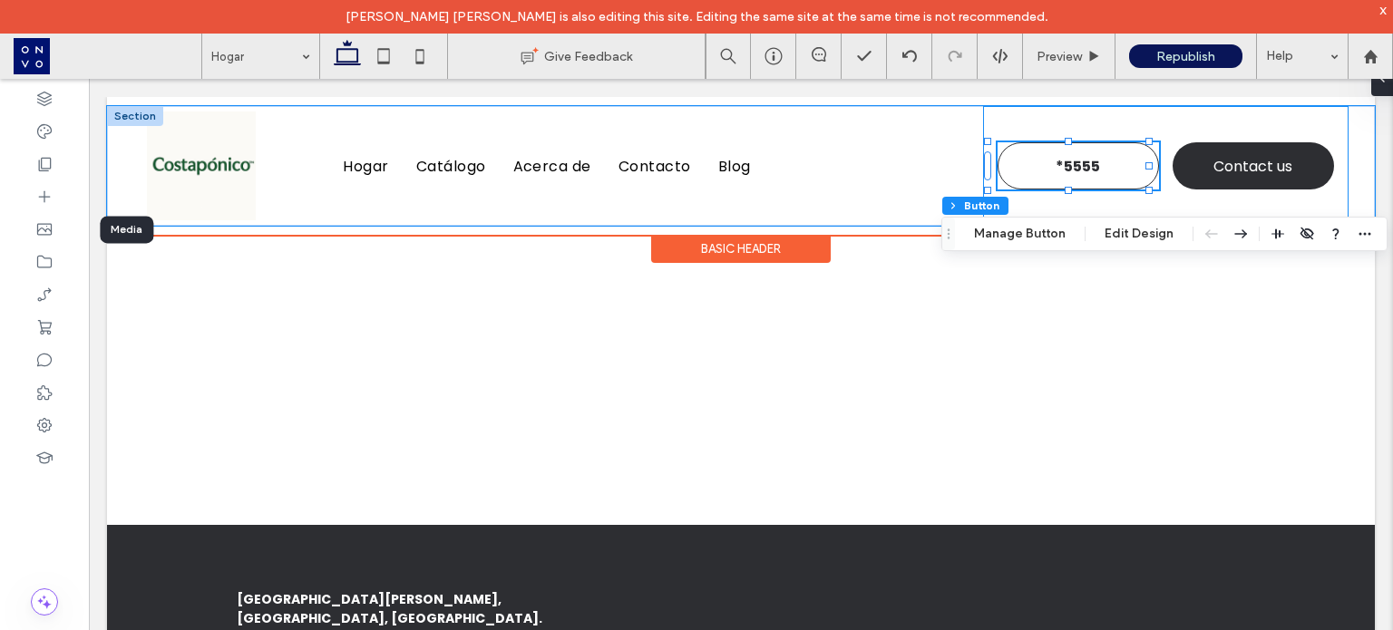
click at [1331, 191] on div "*5555 Contact us" at bounding box center [1166, 166] width 366 height 120
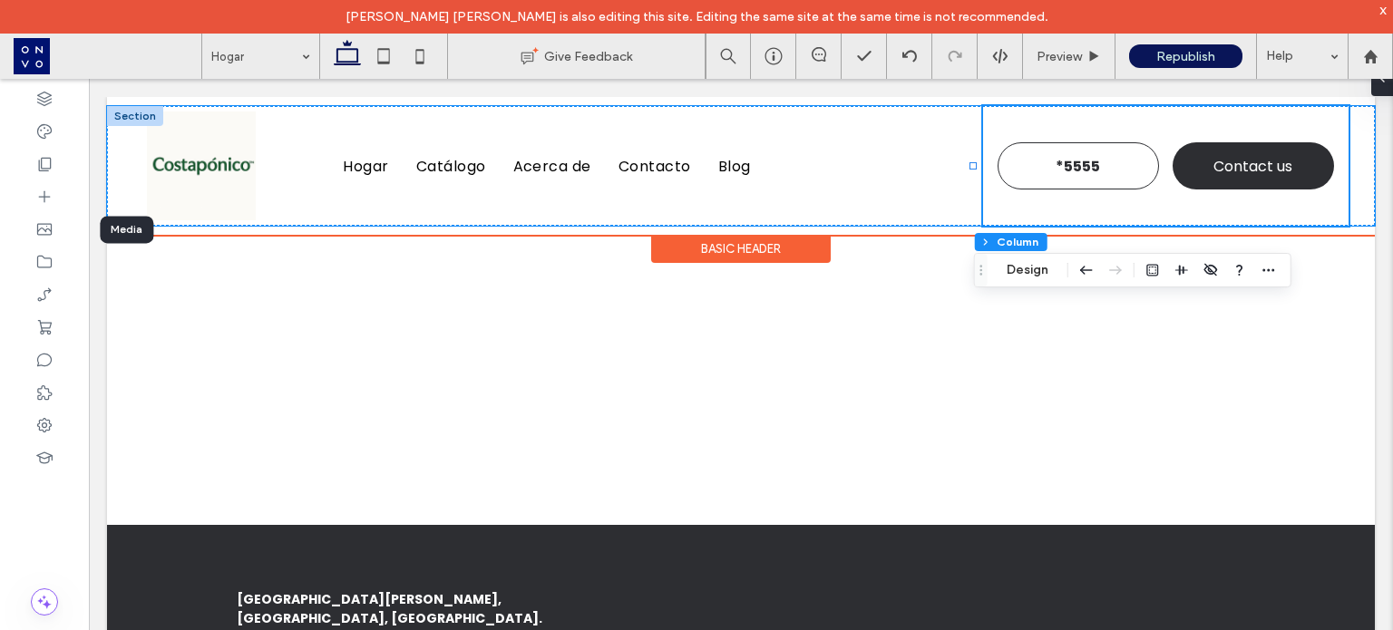
click at [1059, 133] on div "*5555 Contact us" at bounding box center [1166, 166] width 366 height 120
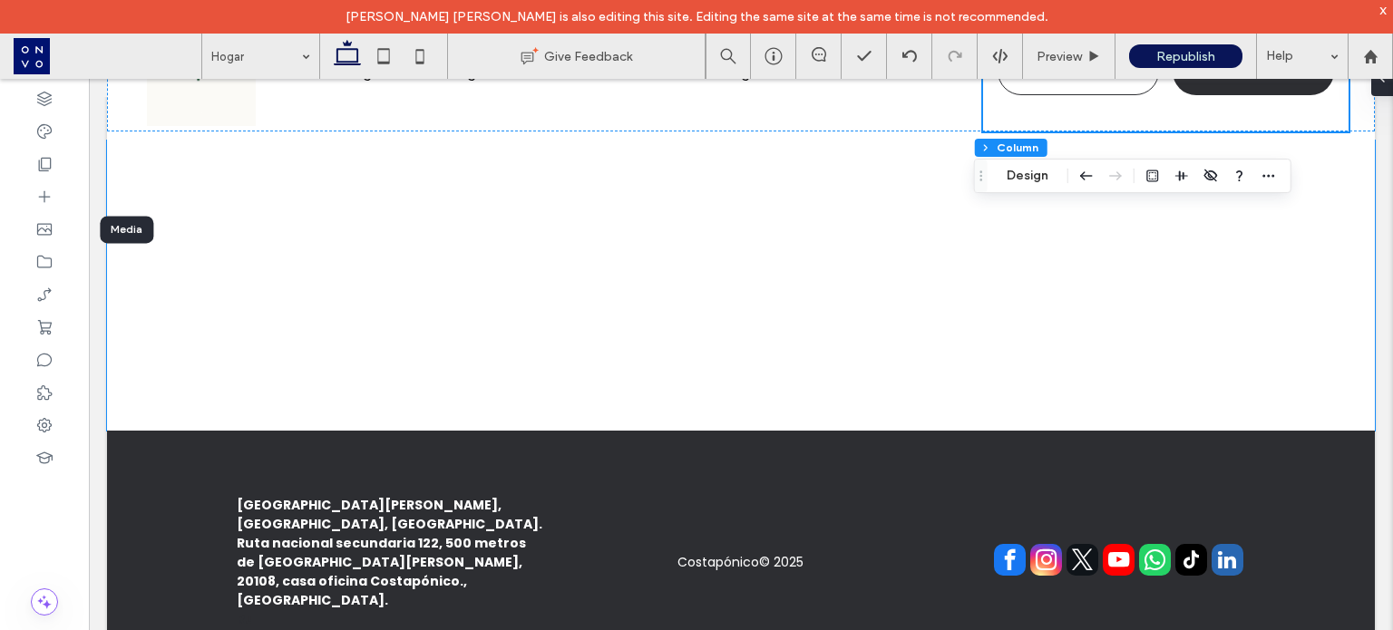
scroll to position [0, 0]
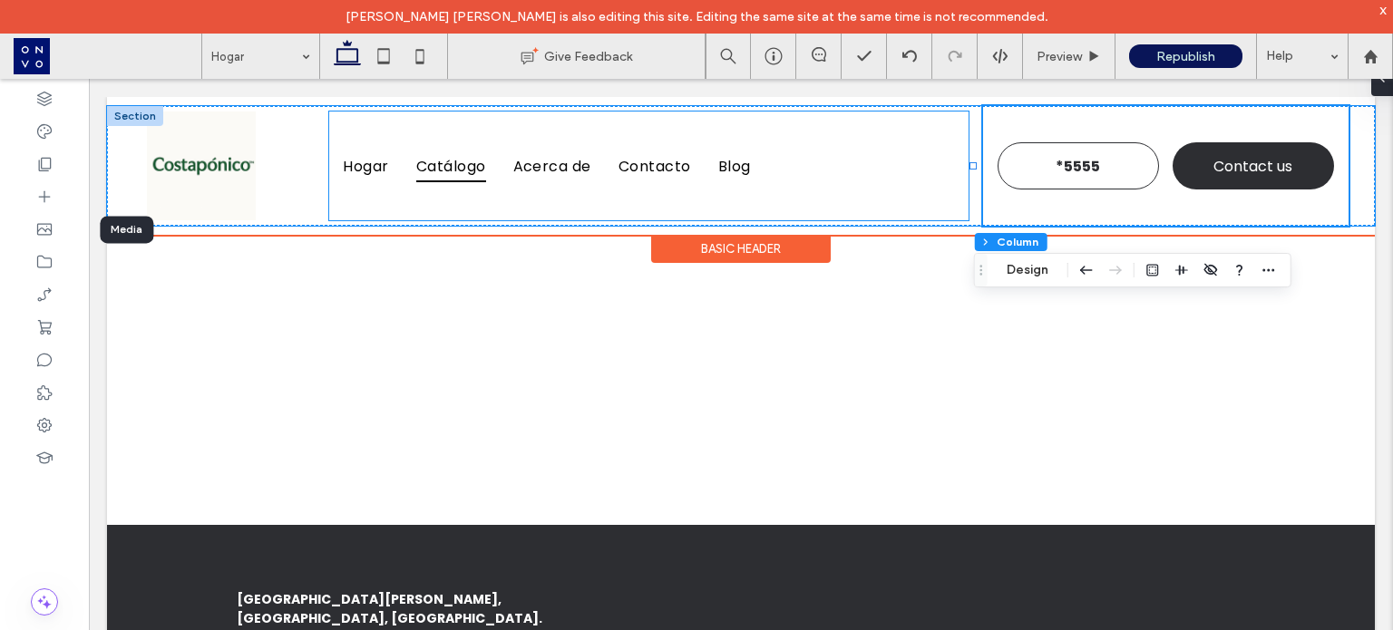
click at [455, 162] on span "Catálogo" at bounding box center [451, 166] width 70 height 32
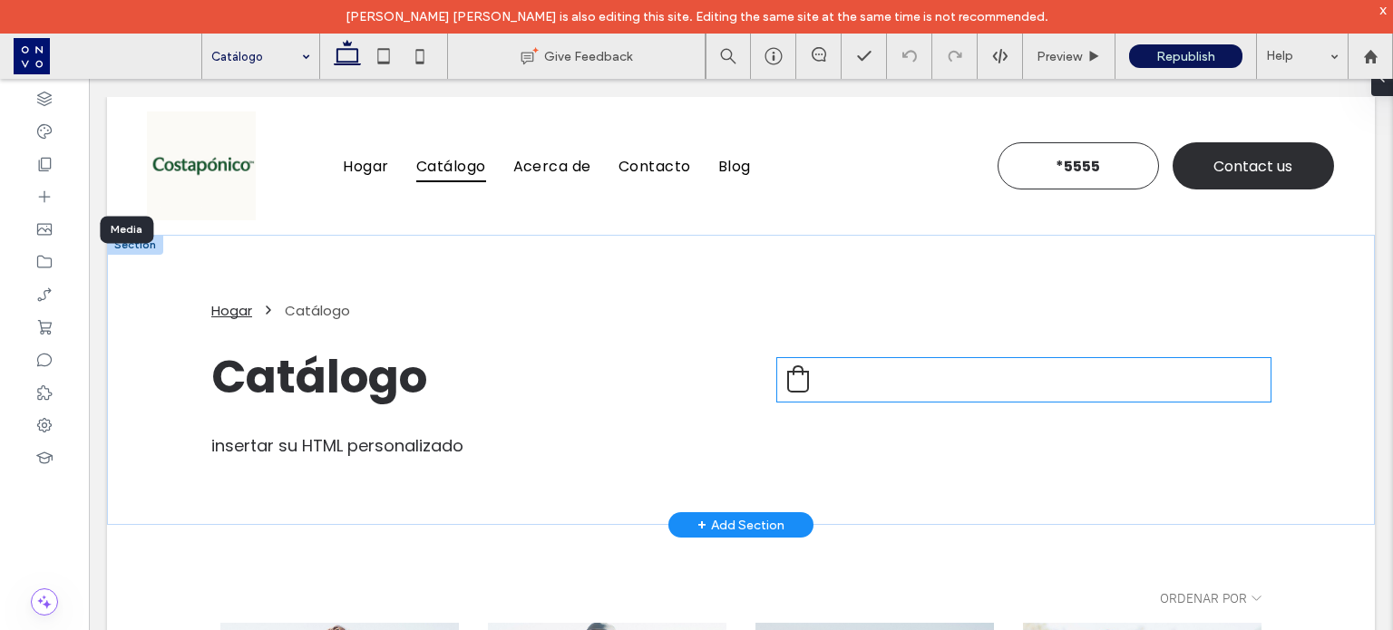
click at [862, 378] on div "0" at bounding box center [1023, 380] width 493 height 44
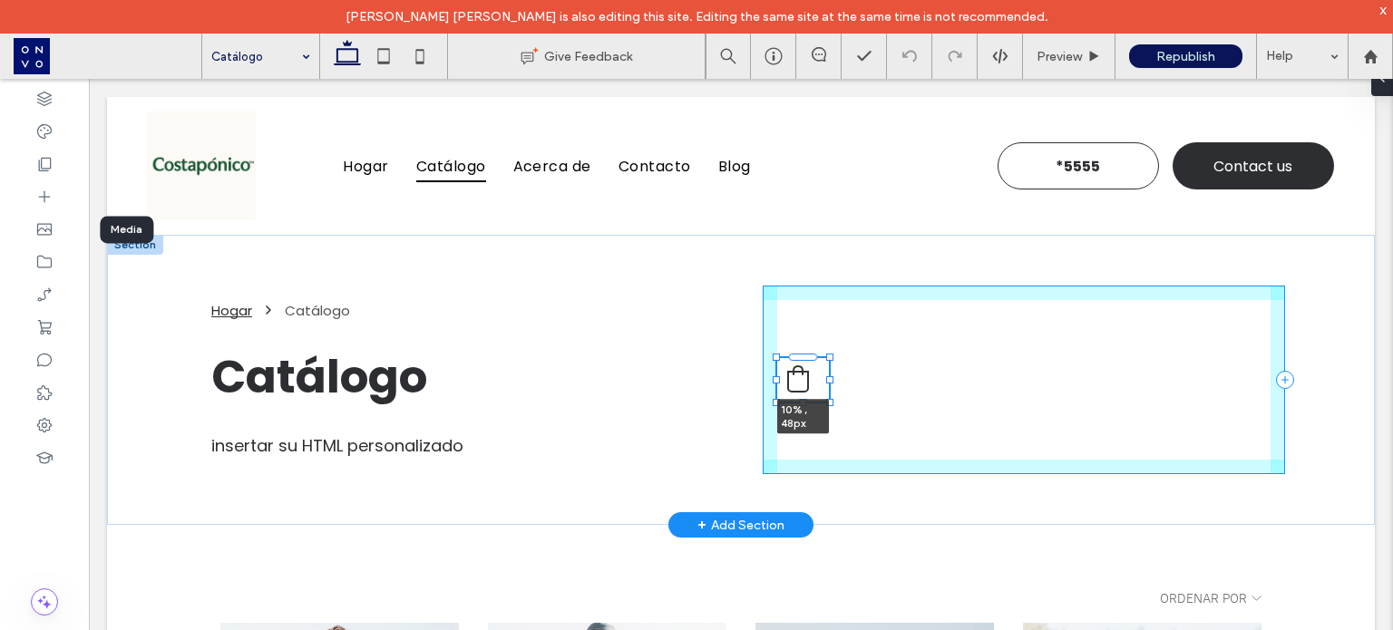
drag, startPoint x: 1264, startPoint y: 378, endPoint x: 822, endPoint y: 373, distance: 441.8
click at [778, 359] on div at bounding box center [777, 358] width 1 height 1
type input "**"
type input "****"
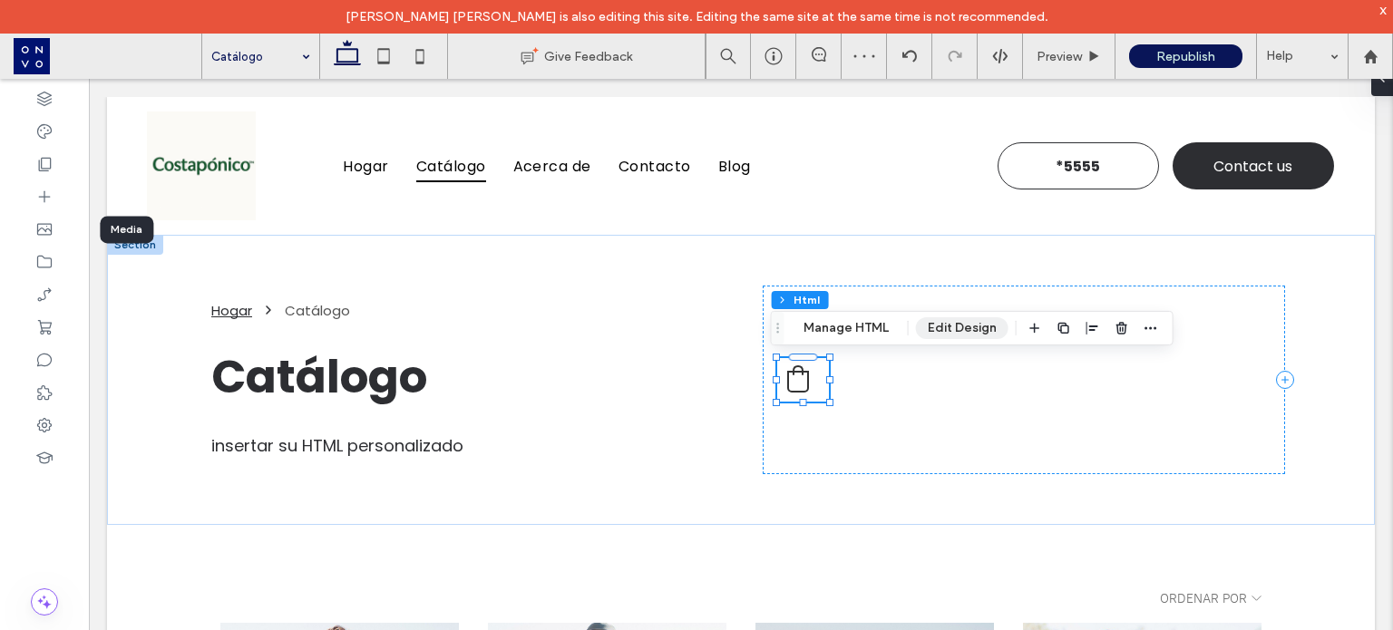
click at [952, 326] on button "Edit Design" at bounding box center [962, 328] width 93 height 22
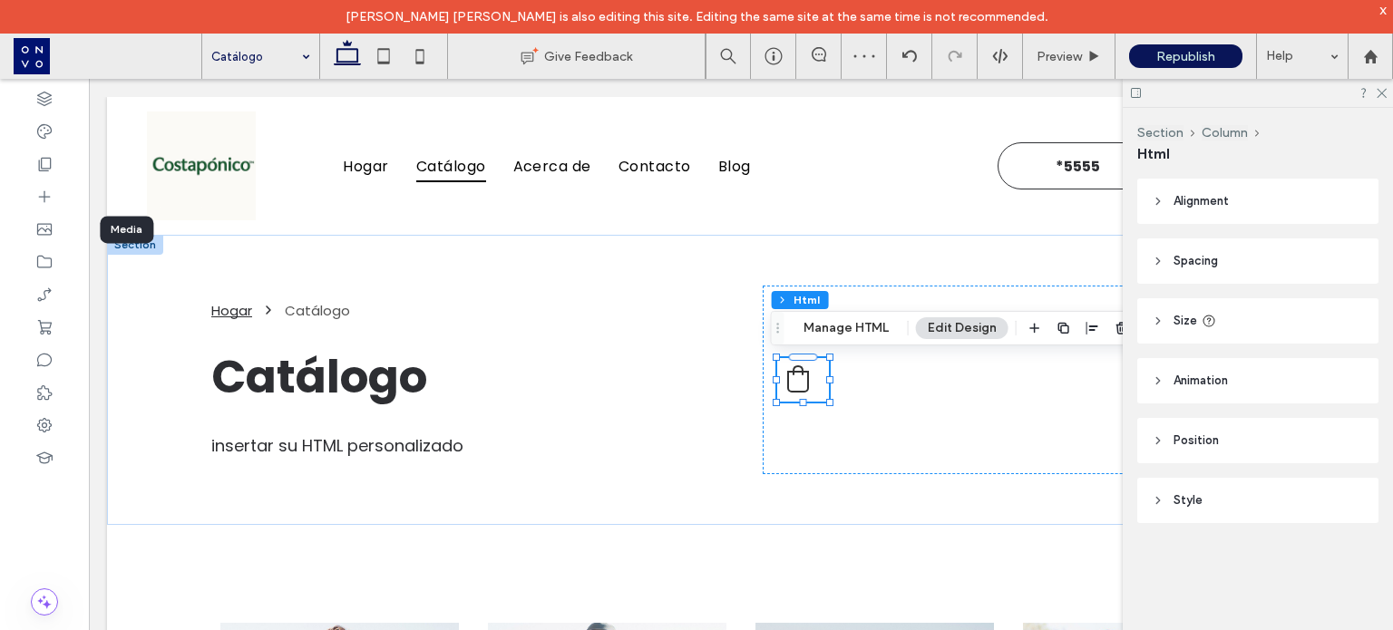
click at [1243, 199] on header "Alignment" at bounding box center [1257, 201] width 241 height 45
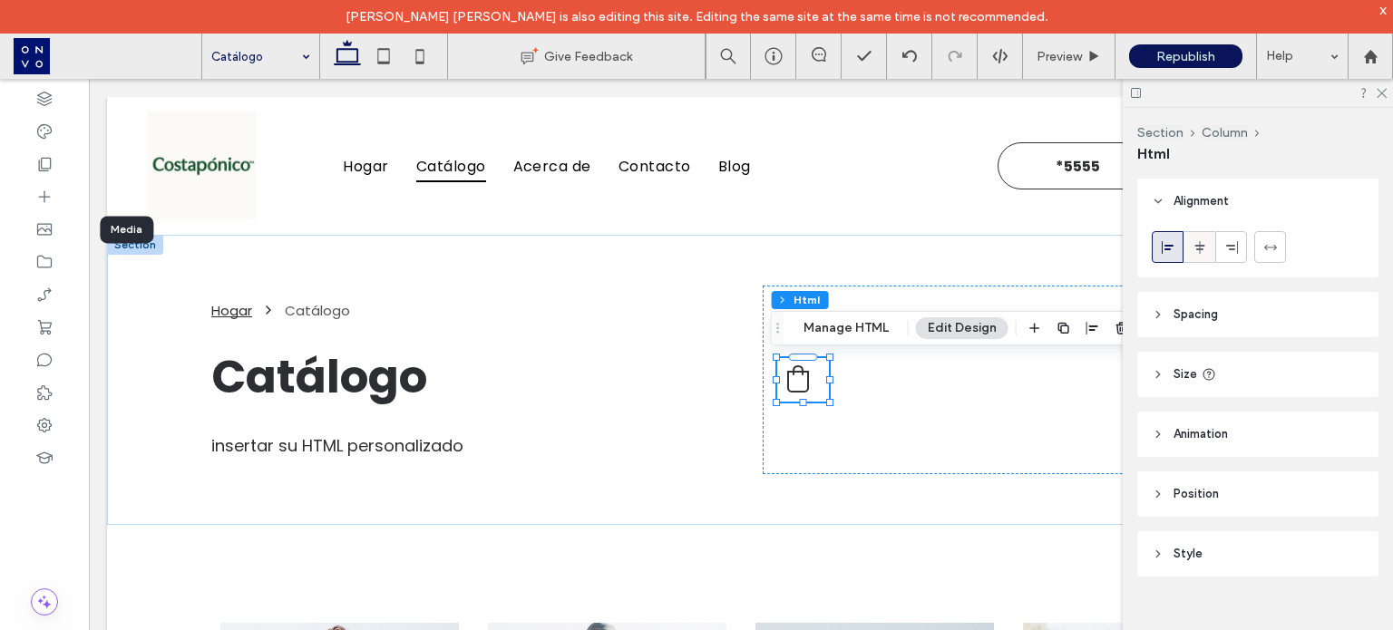
click at [1200, 254] on span at bounding box center [1200, 247] width 15 height 30
click at [1233, 253] on icon at bounding box center [1232, 247] width 15 height 15
click at [1382, 93] on use at bounding box center [1382, 94] width 10 height 10
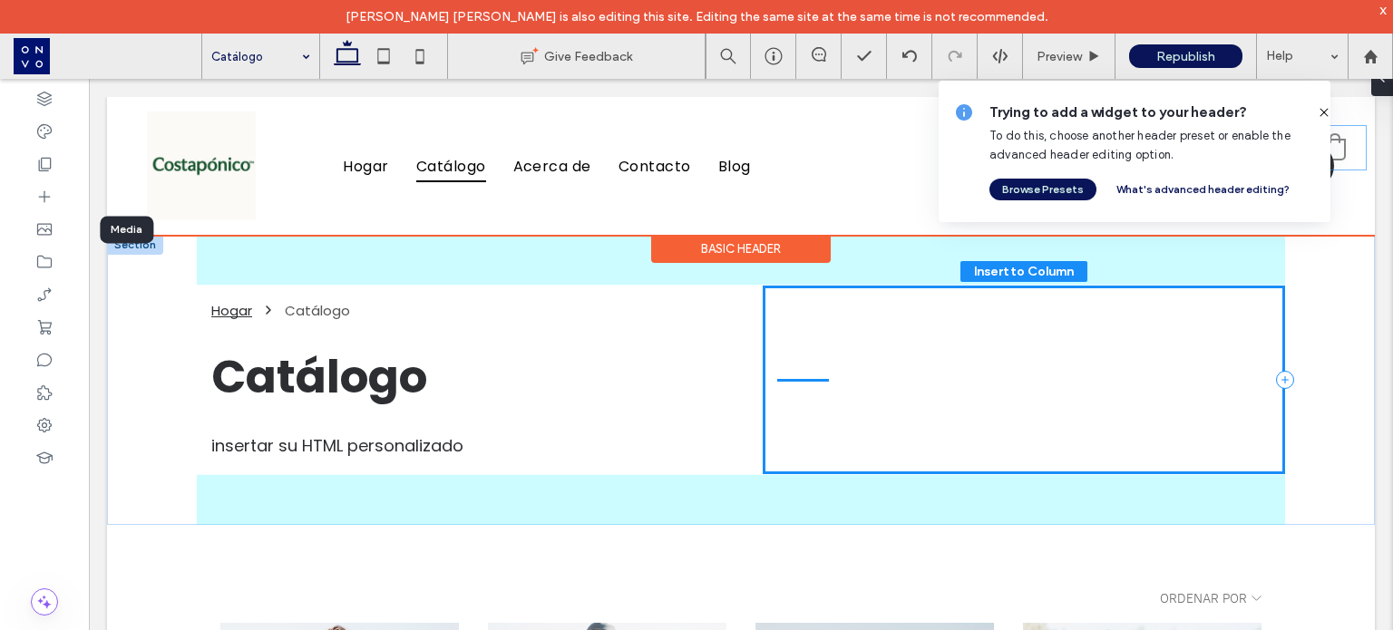
drag, startPoint x: 1236, startPoint y: 383, endPoint x: 1331, endPoint y: 170, distance: 233.1
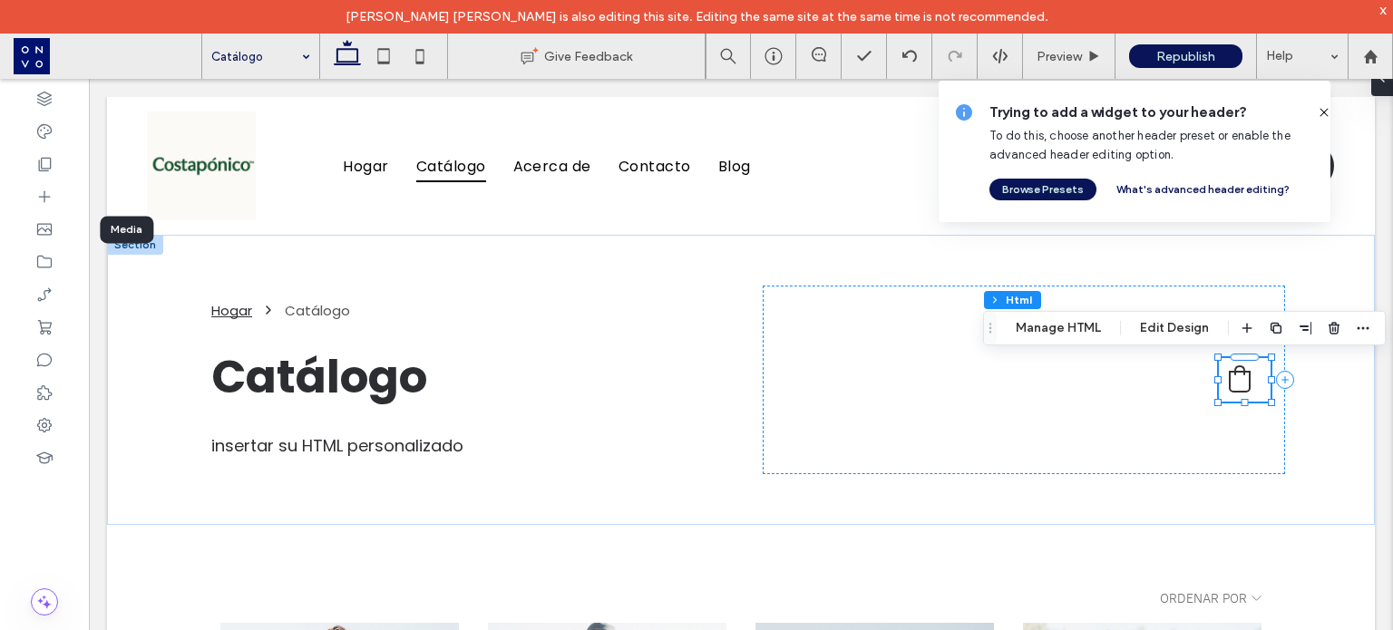
click at [1317, 112] on icon at bounding box center [1324, 112] width 15 height 15
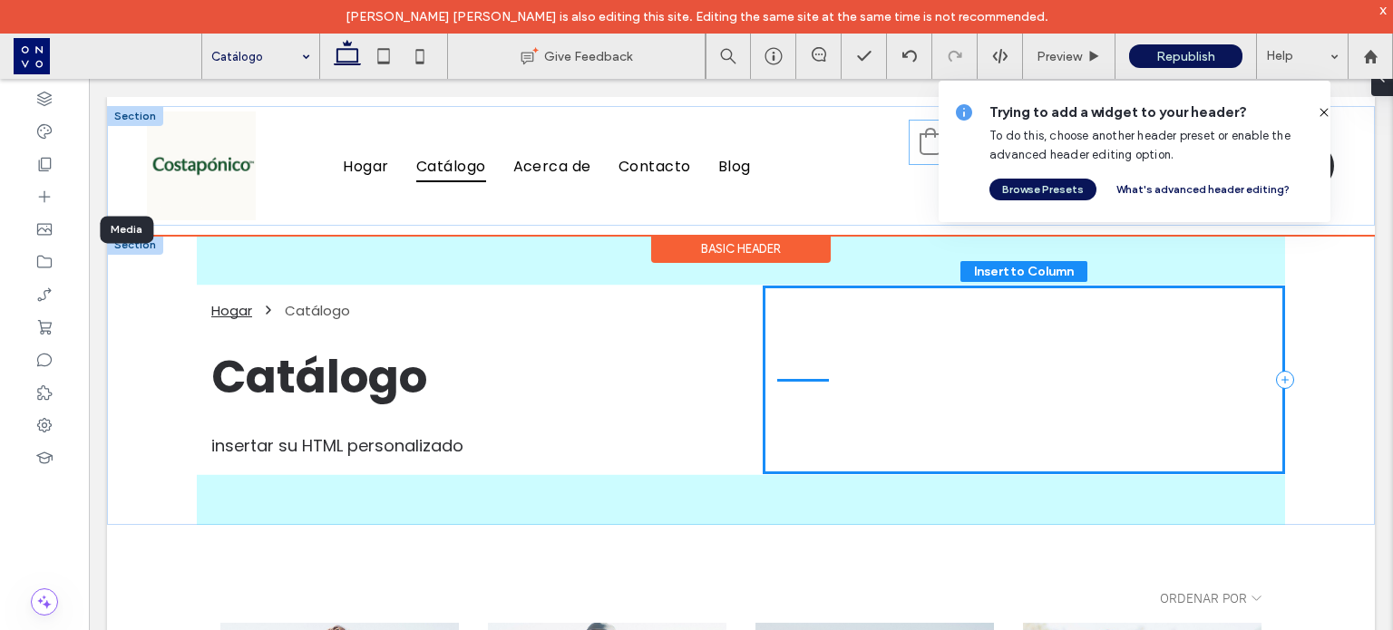
drag, startPoint x: 1230, startPoint y: 378, endPoint x: 927, endPoint y: 141, distance: 385.1
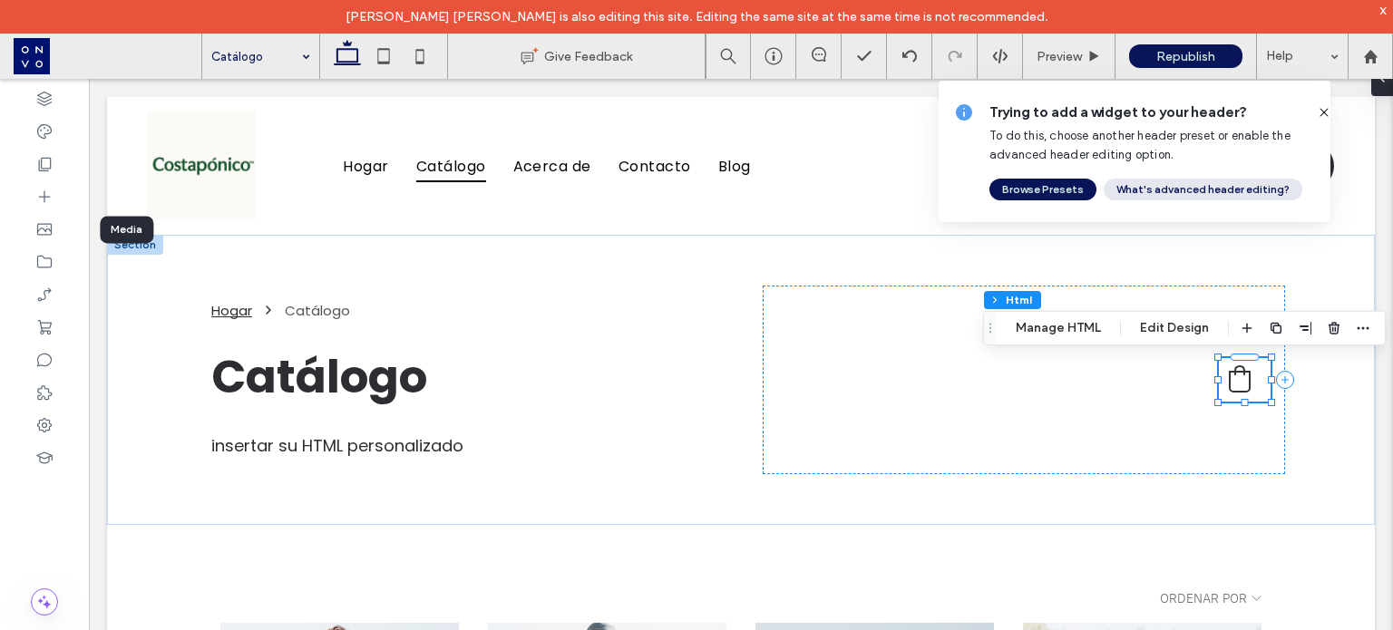
click at [1201, 194] on button "What's advanced header editing?" at bounding box center [1203, 190] width 199 height 22
click at [1143, 189] on button "What's advanced header editing?" at bounding box center [1203, 190] width 199 height 22
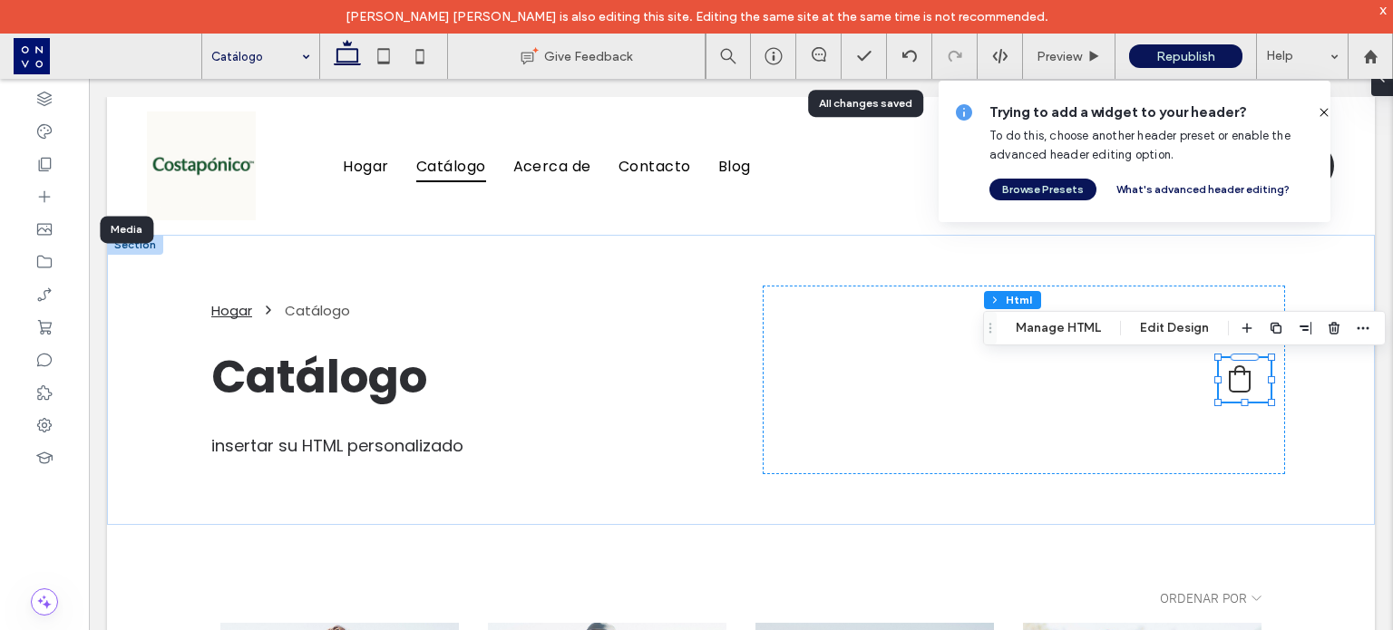
click at [828, 112] on div "All changes saved" at bounding box center [865, 103] width 115 height 27
click at [1318, 112] on icon at bounding box center [1324, 112] width 15 height 15
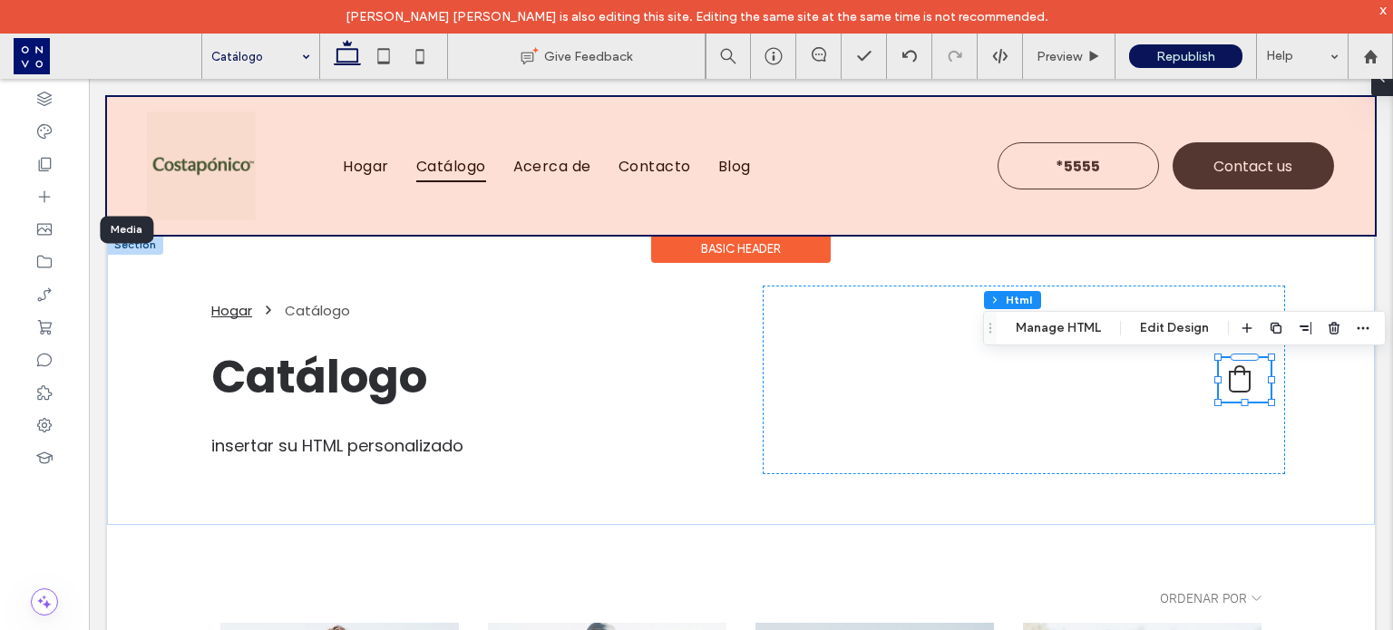
click at [787, 119] on div at bounding box center [741, 166] width 1268 height 138
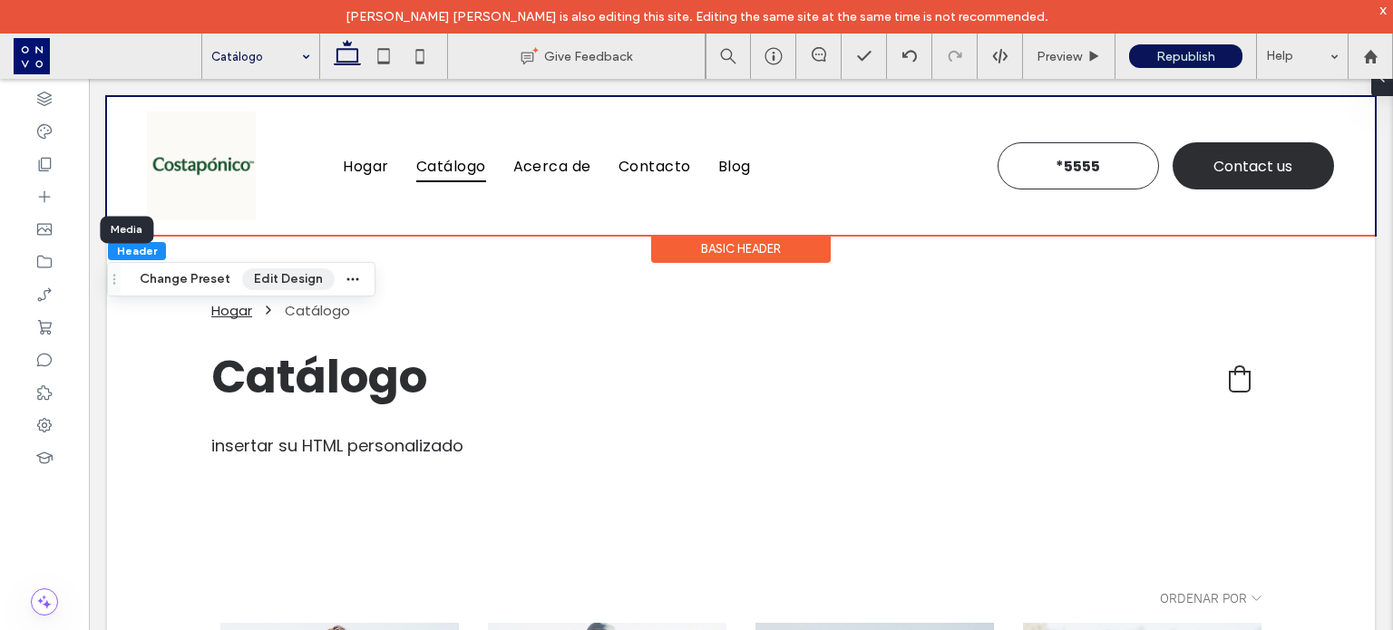
click at [276, 286] on button "Edit Design" at bounding box center [288, 279] width 93 height 22
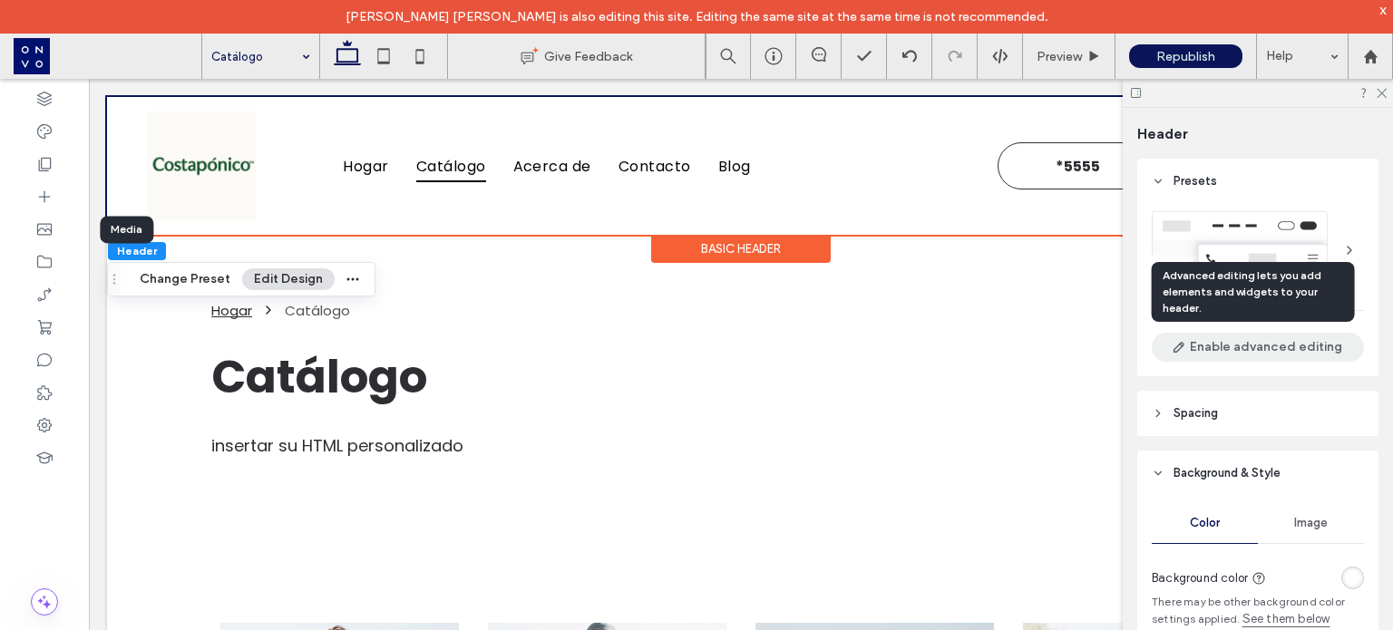
click at [1254, 347] on button "Enable advanced editing" at bounding box center [1258, 347] width 212 height 29
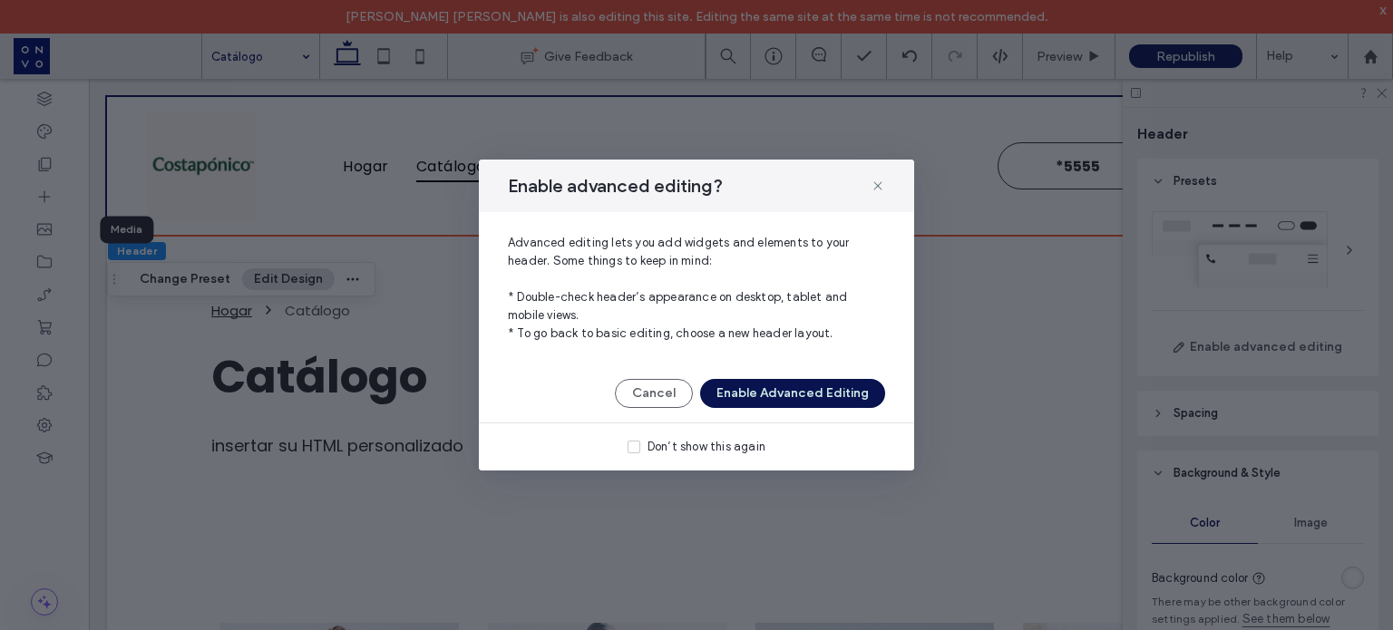
click at [767, 394] on button "Enable Advanced Editing" at bounding box center [792, 393] width 185 height 29
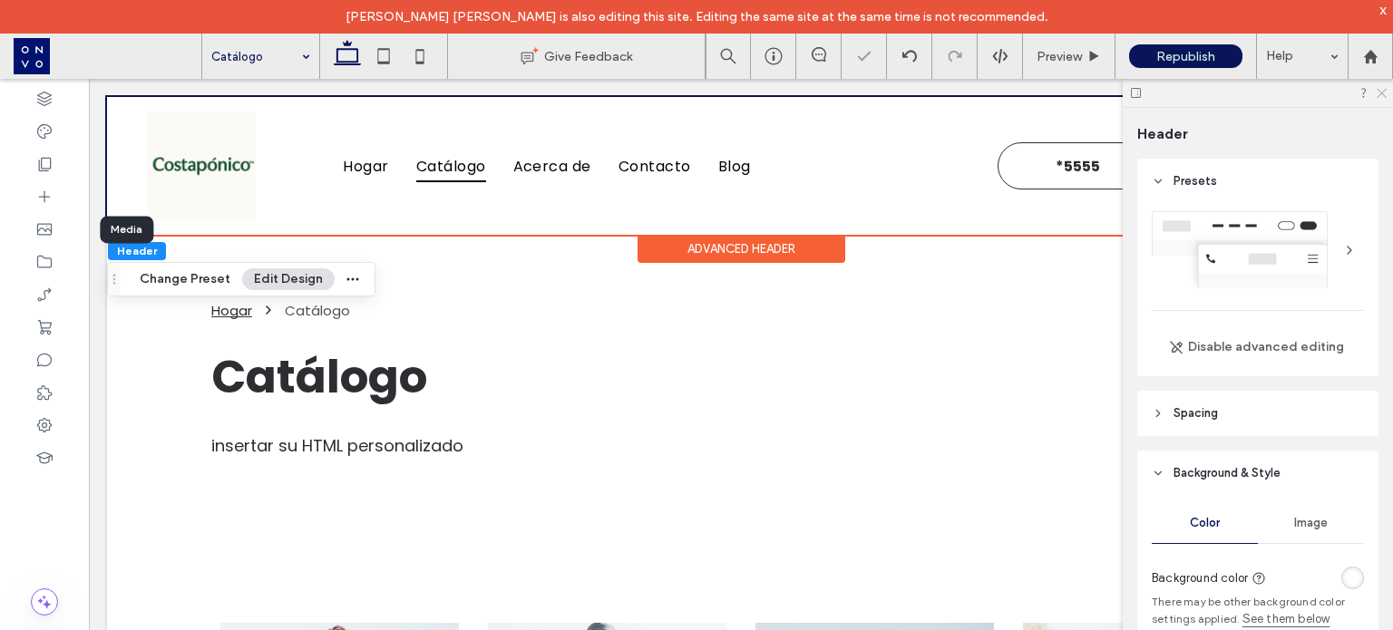
click at [1383, 92] on use at bounding box center [1382, 94] width 10 height 10
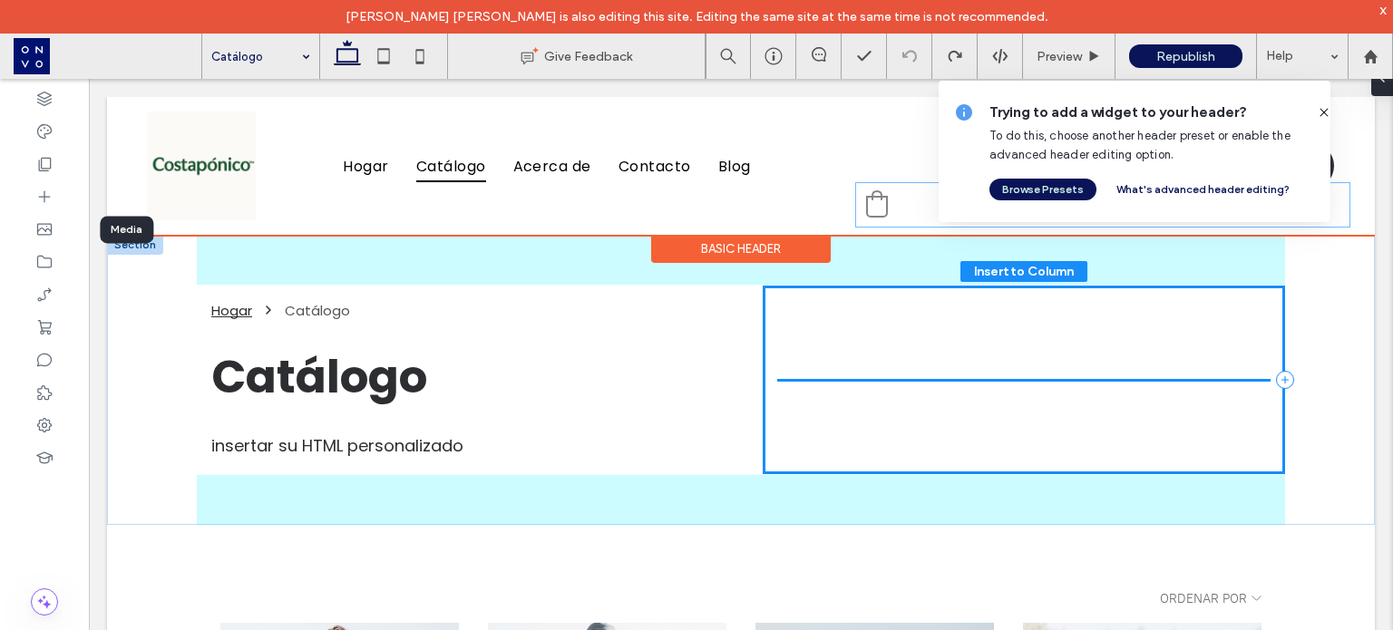
drag, startPoint x: 806, startPoint y: 392, endPoint x: 892, endPoint y: 216, distance: 195.5
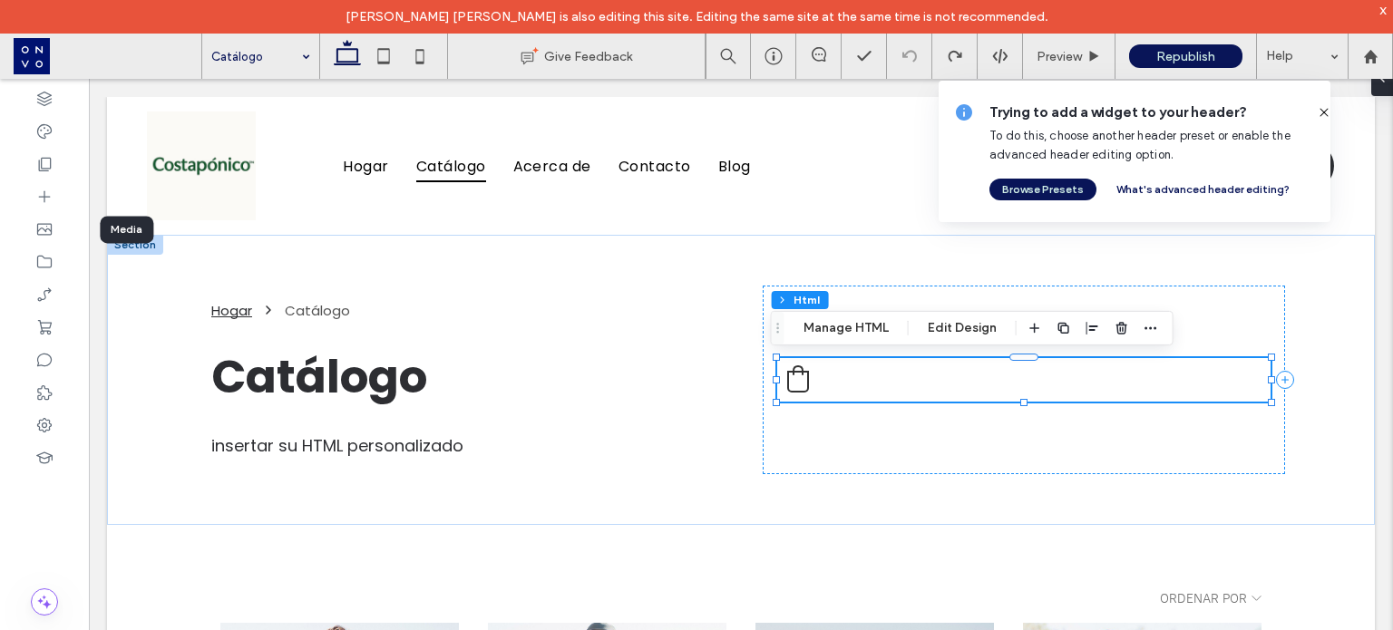
click at [1317, 110] on icon at bounding box center [1324, 112] width 15 height 15
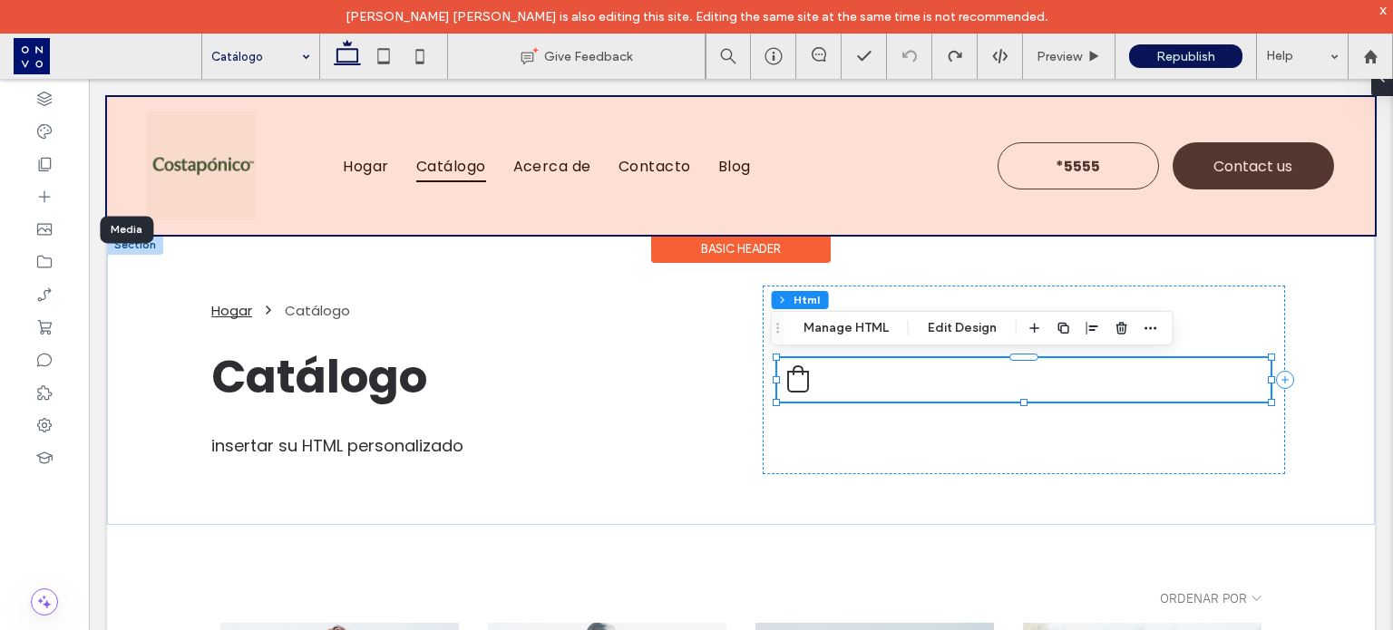
click at [1324, 112] on div at bounding box center [741, 166] width 1268 height 138
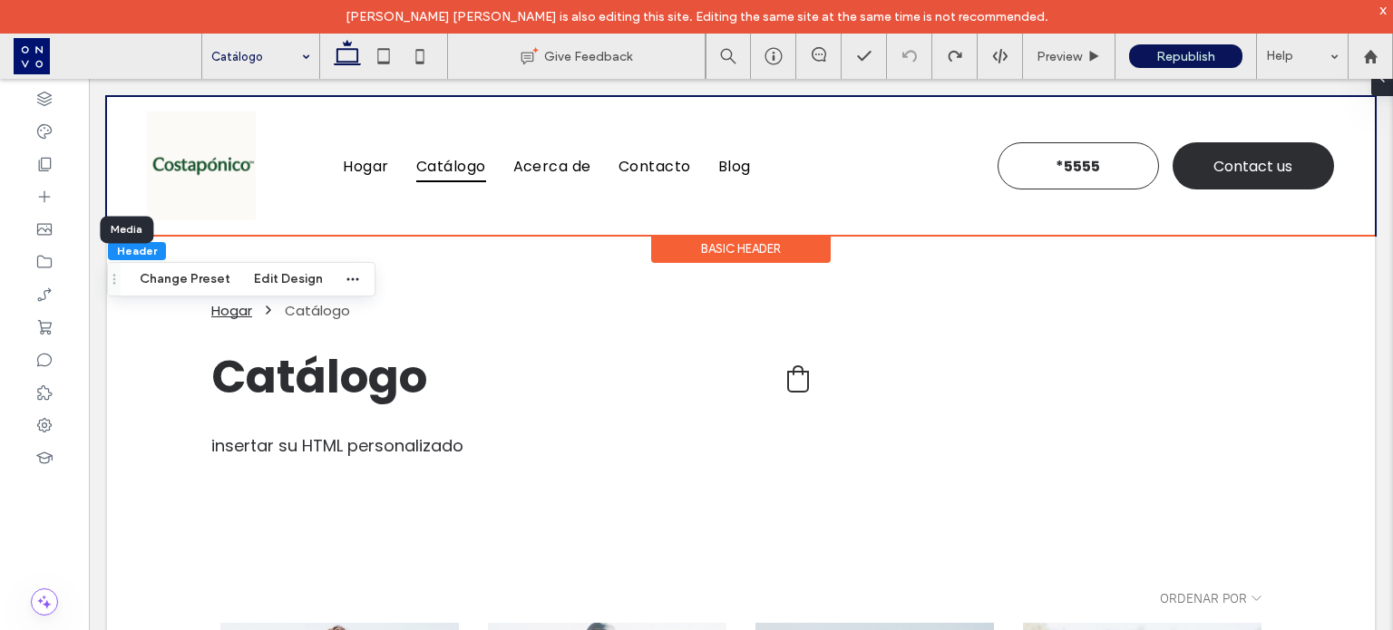
click at [973, 103] on div "Hogar Catálogo Acerca de Contacto Blog *5555 Contact us Section Basic Header" at bounding box center [741, 166] width 1268 height 138
click at [291, 276] on button "Edit Design" at bounding box center [288, 279] width 93 height 22
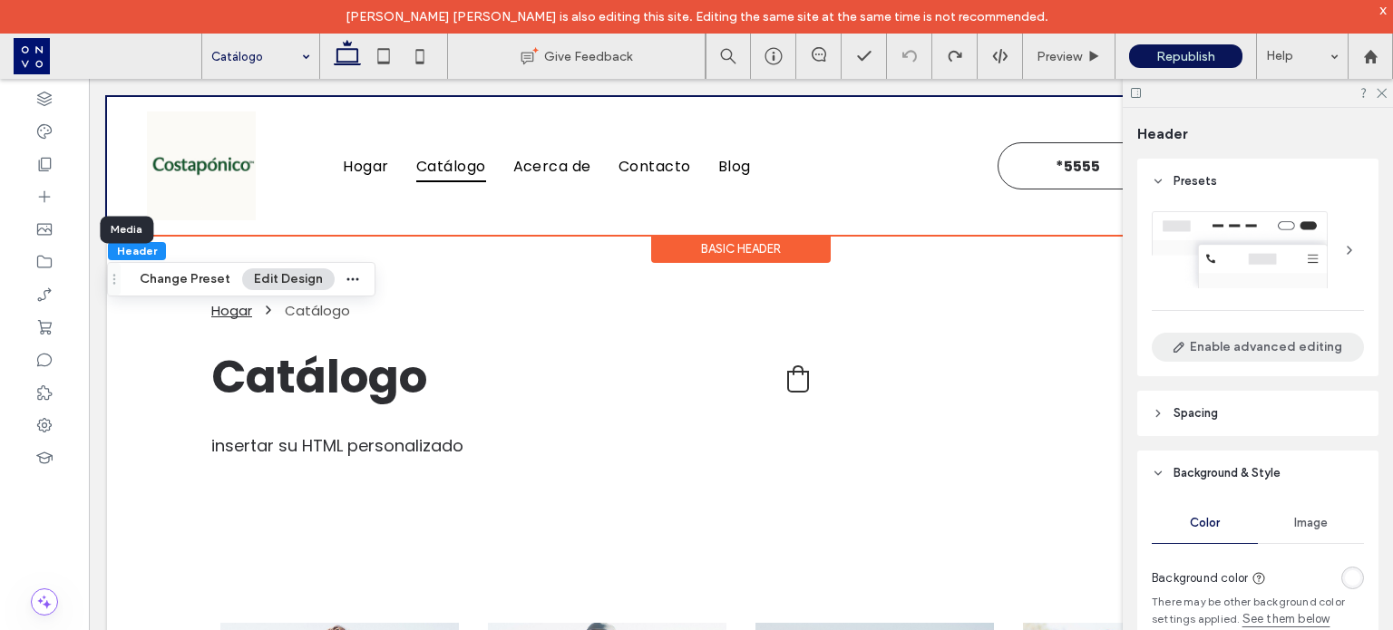
click at [1303, 351] on button "Enable advanced editing" at bounding box center [1258, 347] width 212 height 29
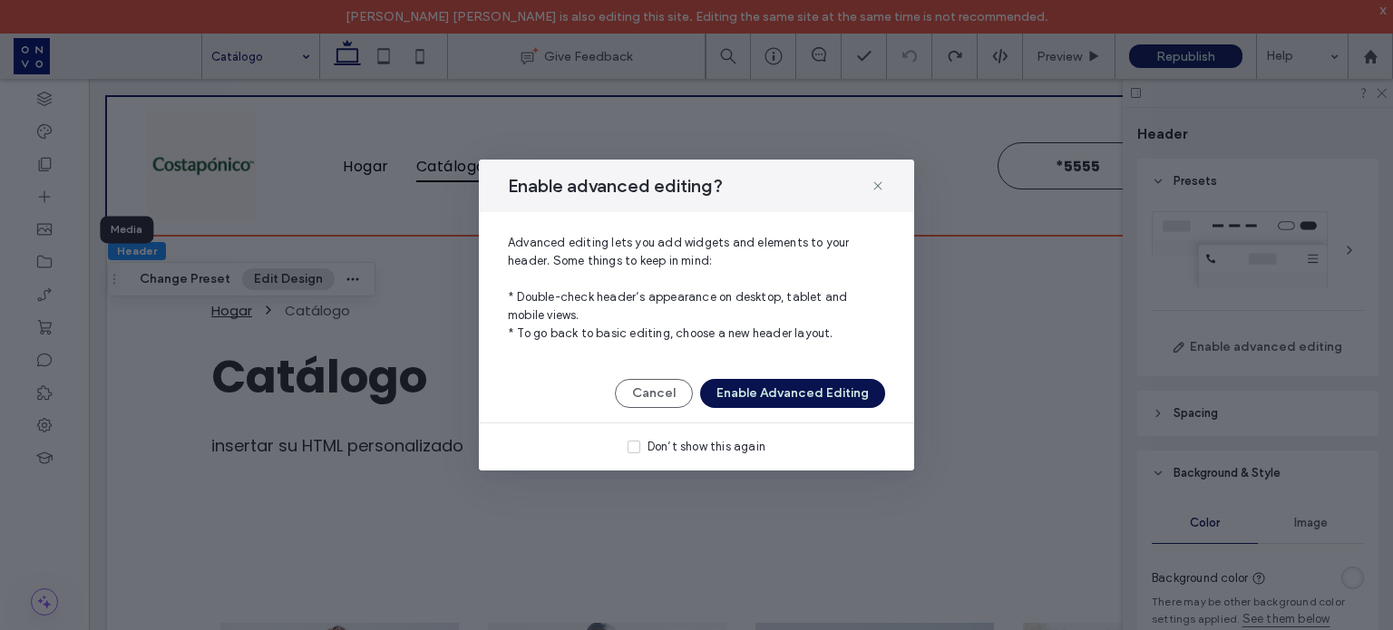
click at [801, 396] on button "Enable Advanced Editing" at bounding box center [792, 393] width 185 height 29
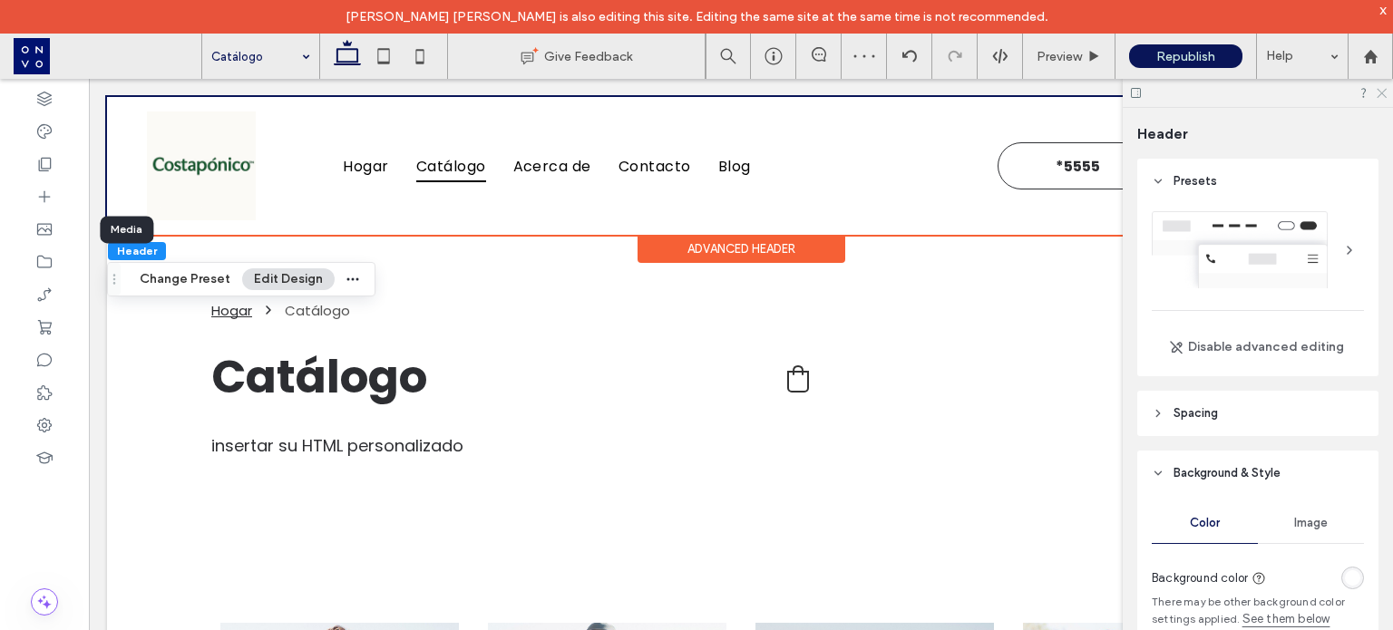
click at [1381, 88] on icon at bounding box center [1381, 92] width 12 height 12
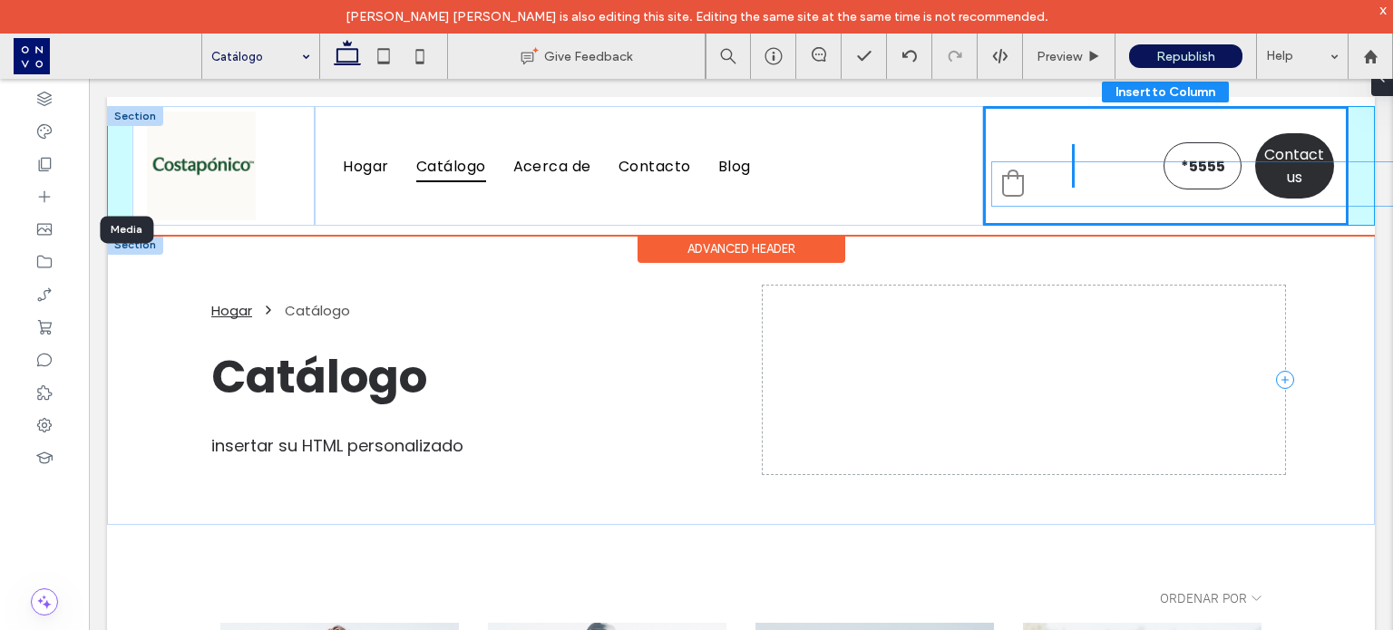
drag, startPoint x: 809, startPoint y: 384, endPoint x: 1119, endPoint y: 267, distance: 331.6
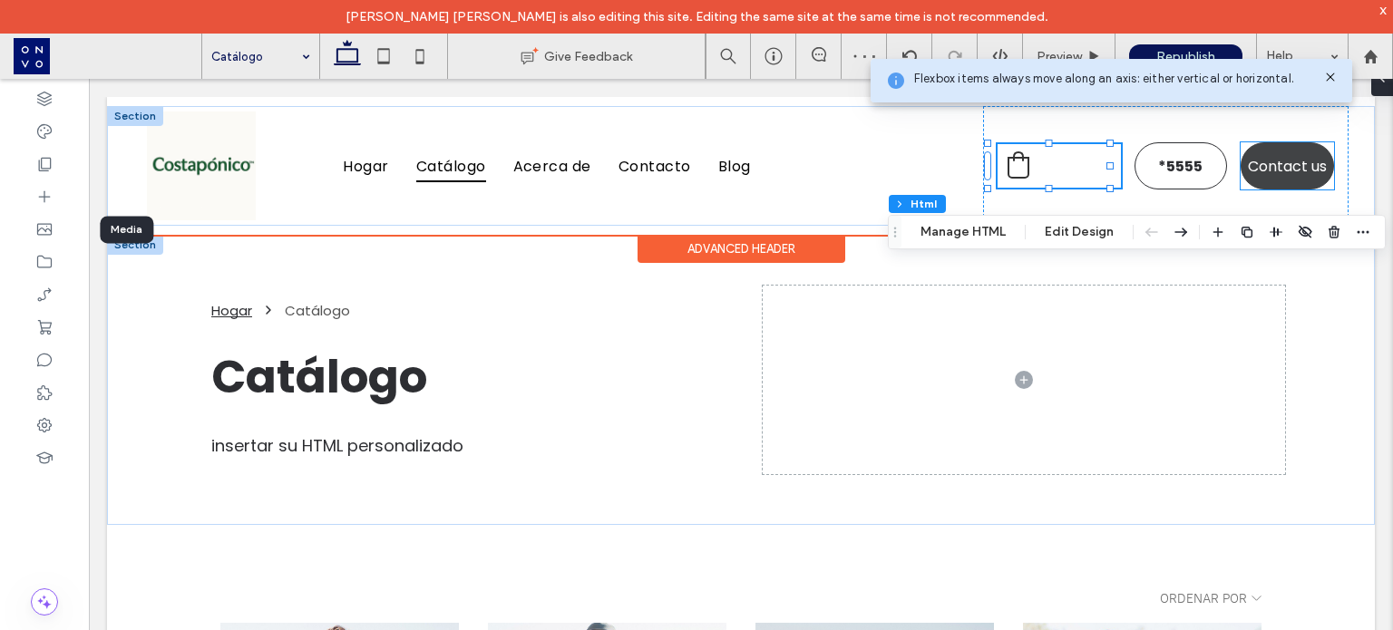
click at [1241, 181] on link "Contact us" at bounding box center [1287, 165] width 93 height 47
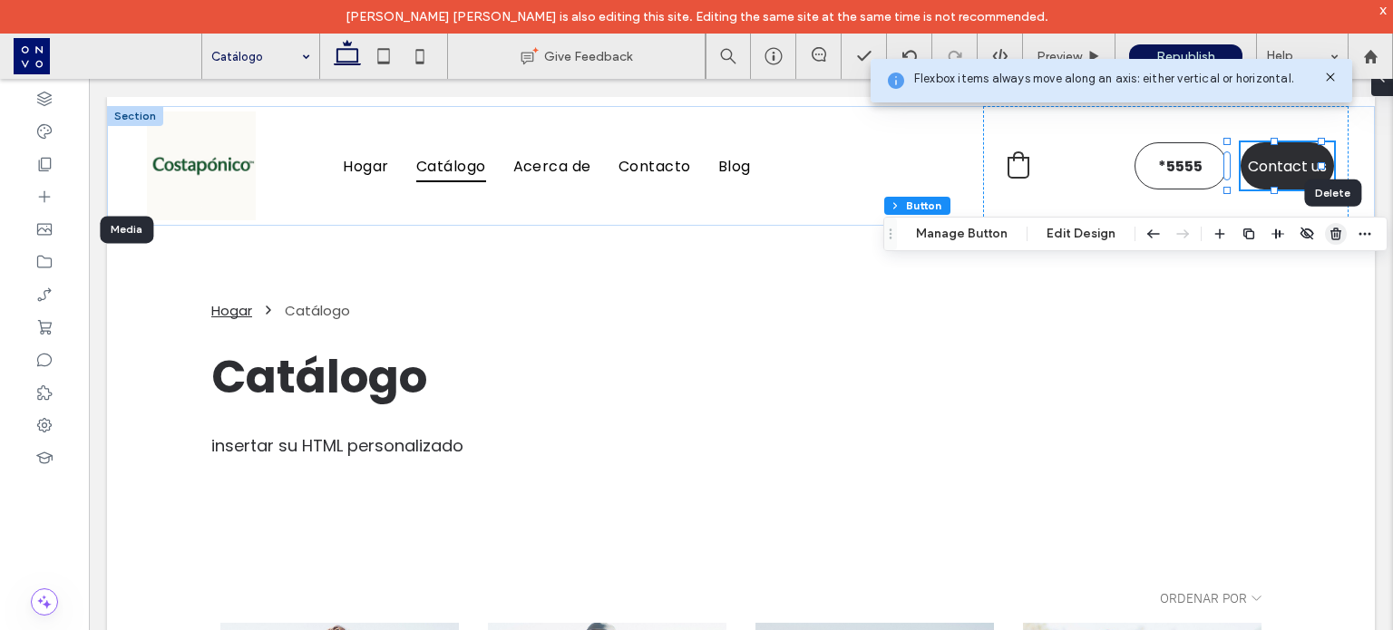
click at [1329, 228] on icon "button" at bounding box center [1336, 234] width 15 height 15
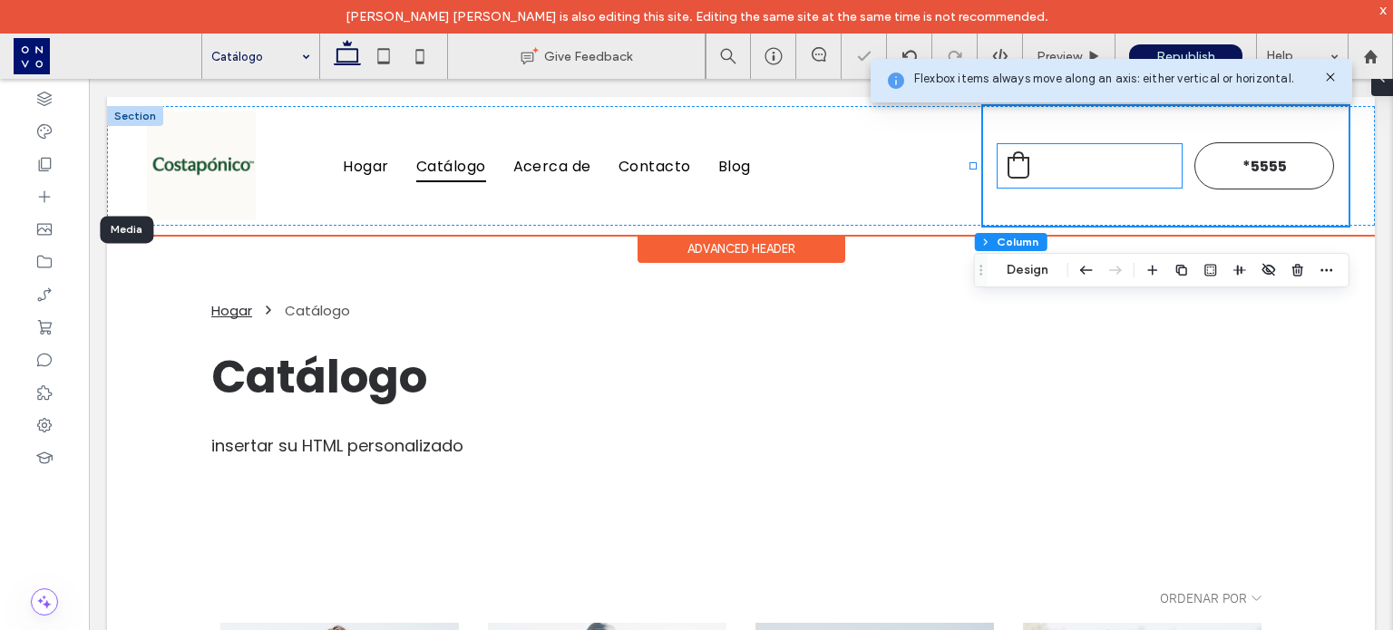
click at [1114, 171] on div "0" at bounding box center [1090, 166] width 184 height 44
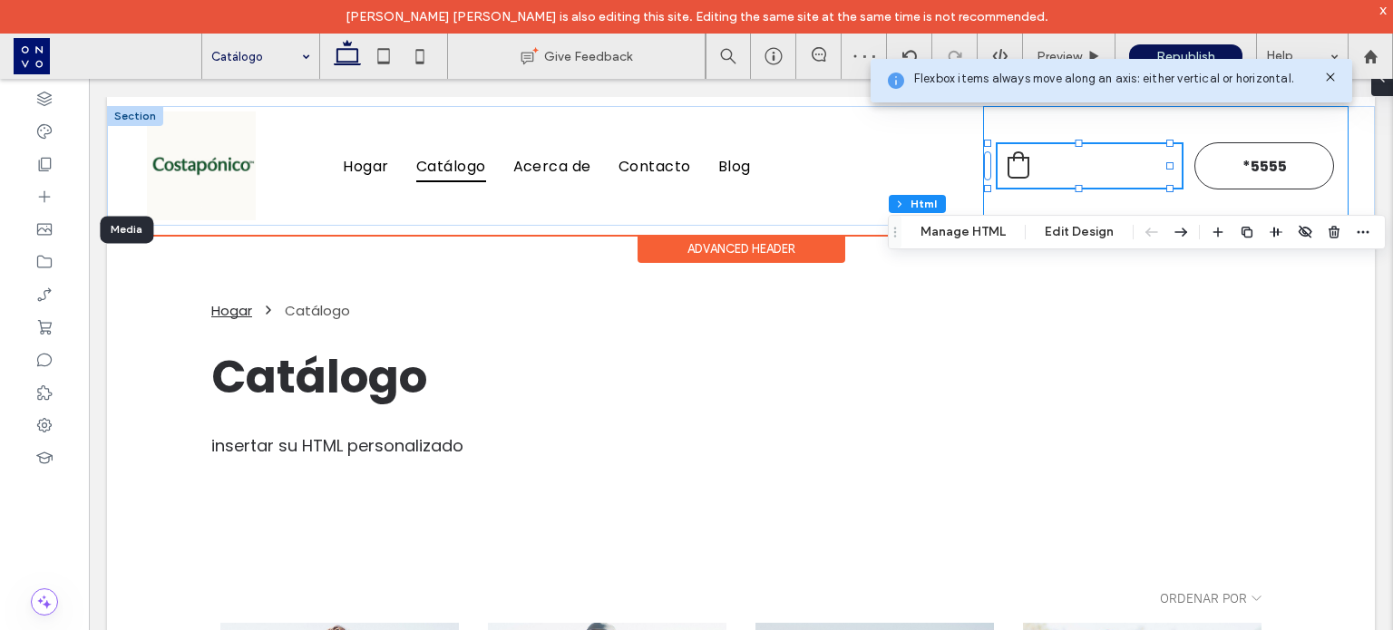
click at [1175, 166] on div "0 *5555" at bounding box center [1166, 166] width 366 height 120
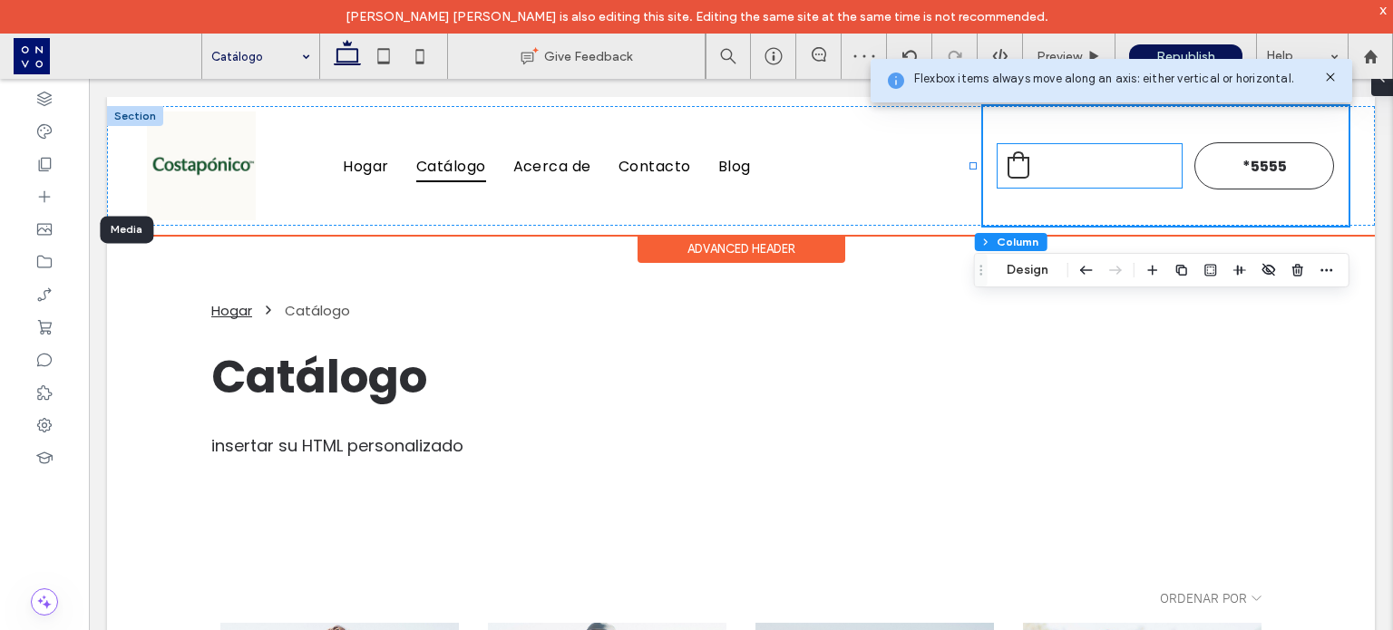
click at [1118, 163] on div "0" at bounding box center [1090, 166] width 184 height 44
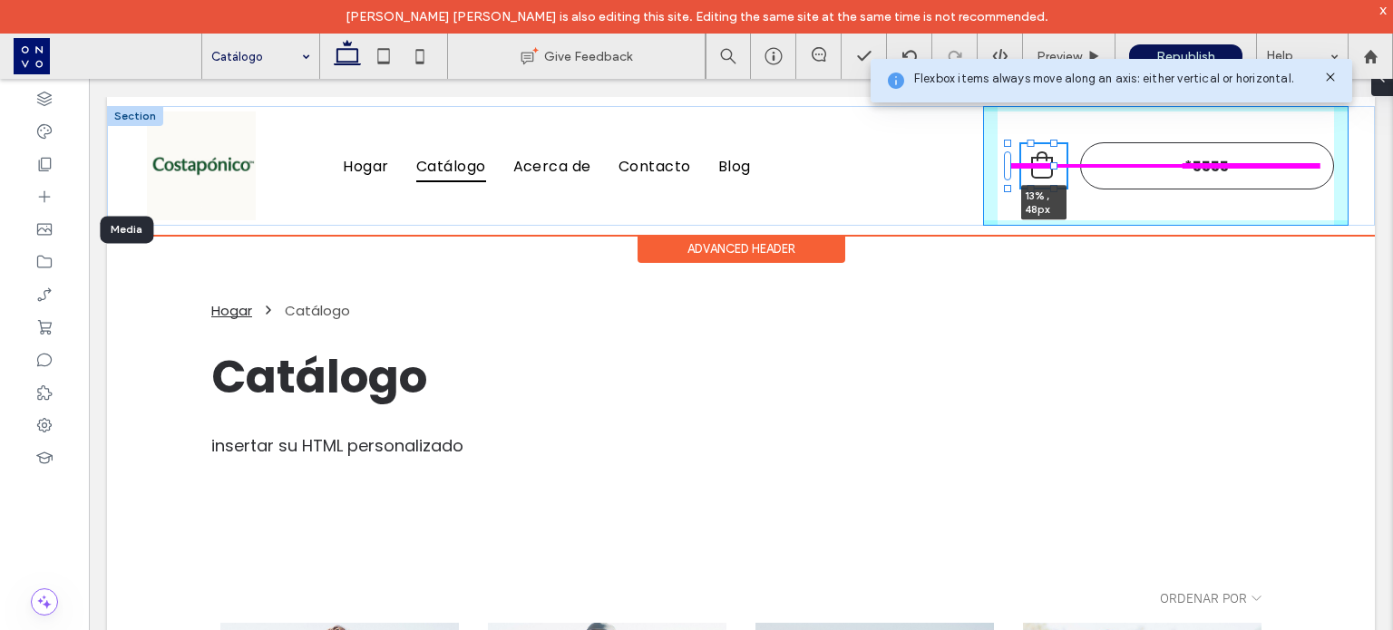
drag, startPoint x: 1170, startPoint y: 165, endPoint x: 1034, endPoint y: 166, distance: 136.1
click at [1034, 166] on div "Hogar Catálogo Acerca de Contacto Blog 0 13% , 48px *5555" at bounding box center [741, 166] width 1268 height 120
type input "**"
type input "****"
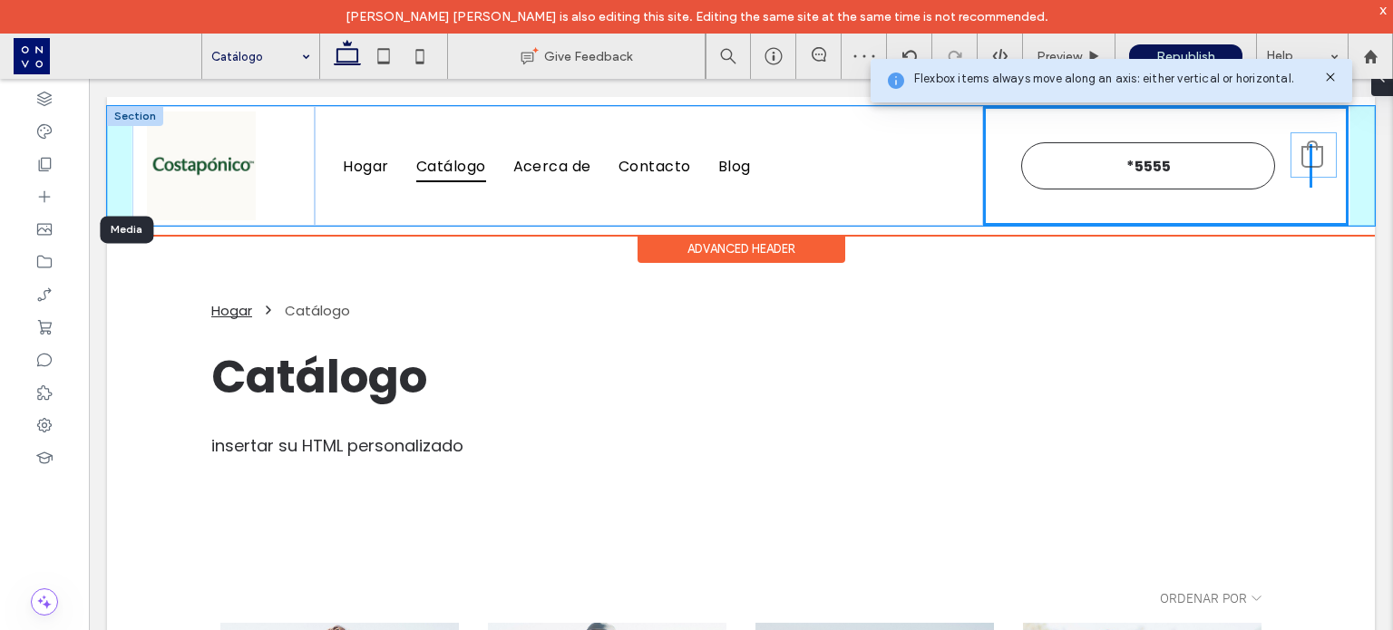
drag, startPoint x: 1016, startPoint y: 179, endPoint x: 1299, endPoint y: 168, distance: 283.2
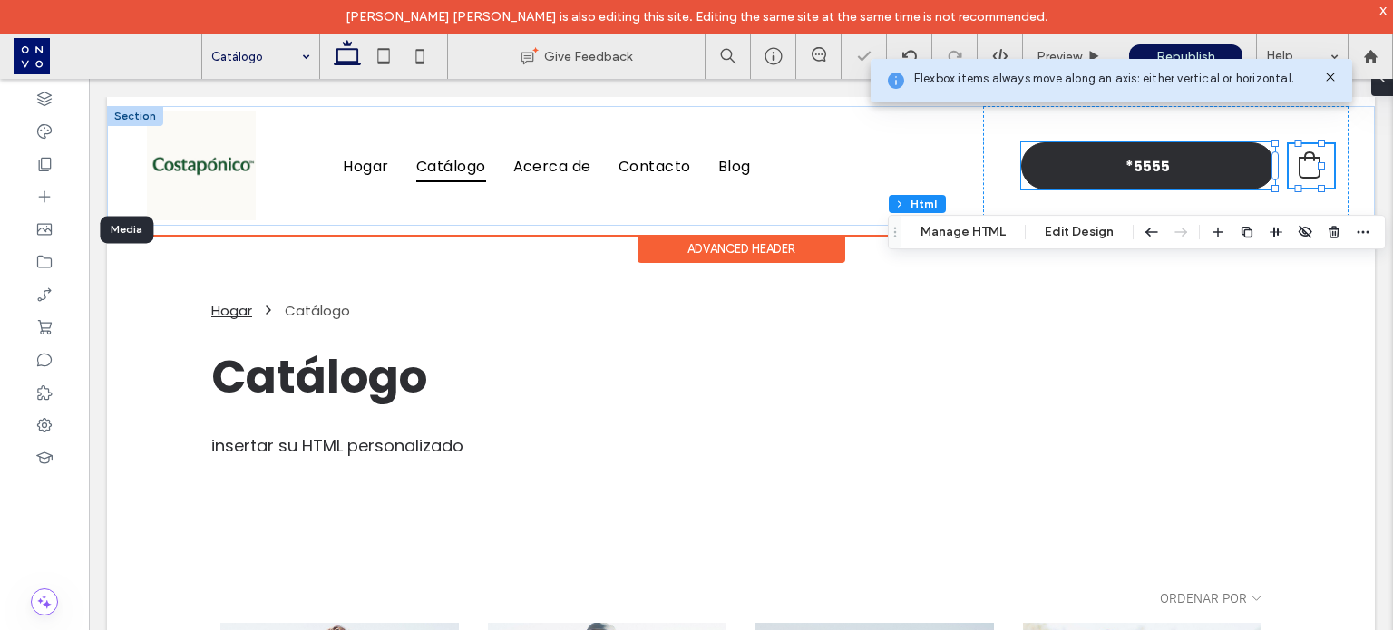
click at [1201, 169] on link "*5555" at bounding box center [1148, 165] width 254 height 47
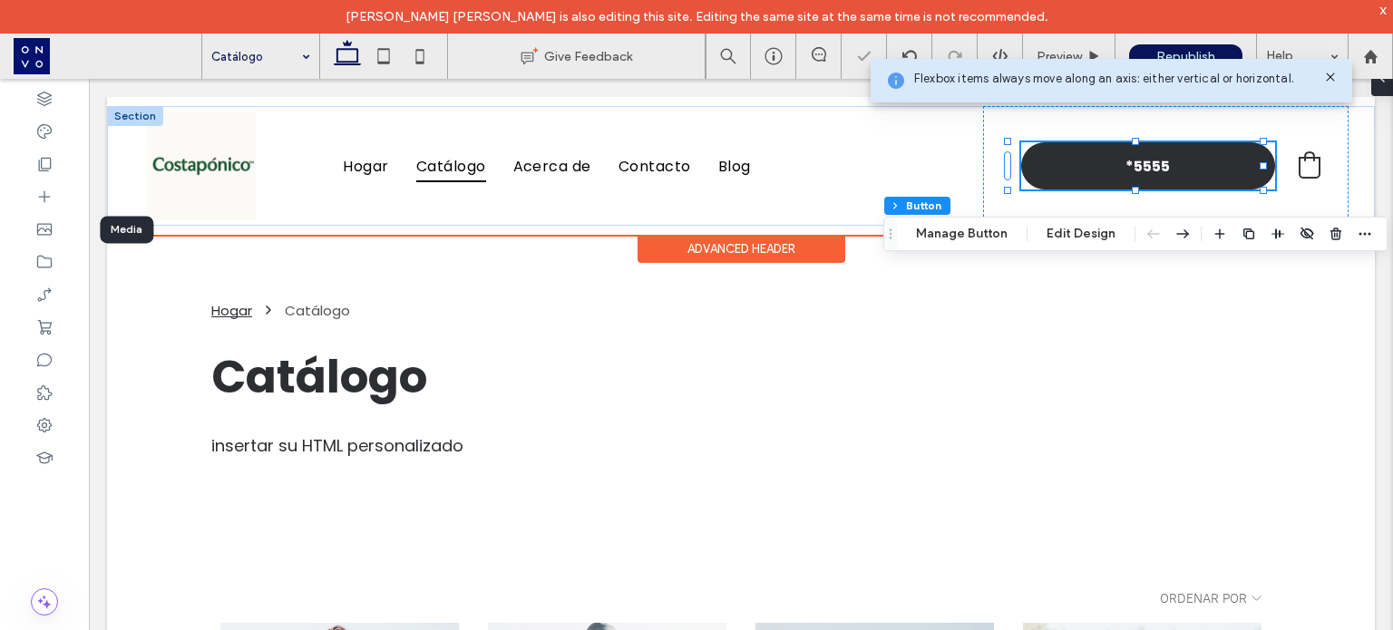
type input "**"
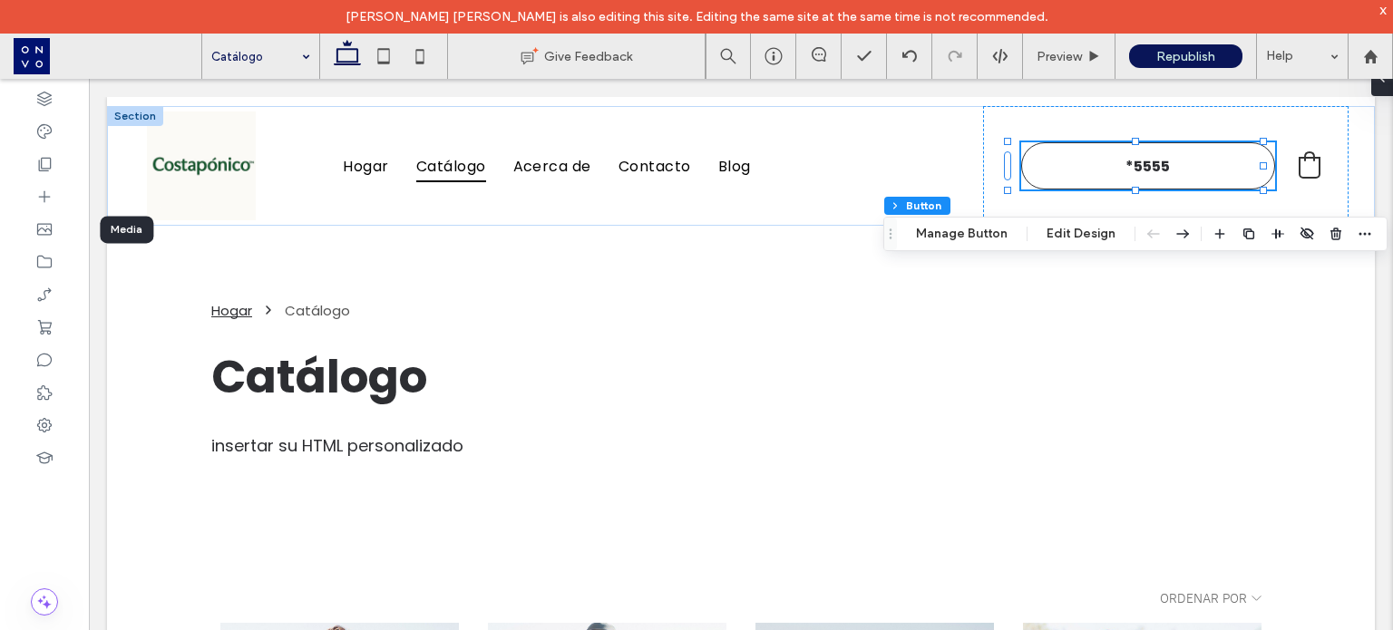
click at [1332, 73] on div "Help" at bounding box center [1302, 56] width 91 height 45
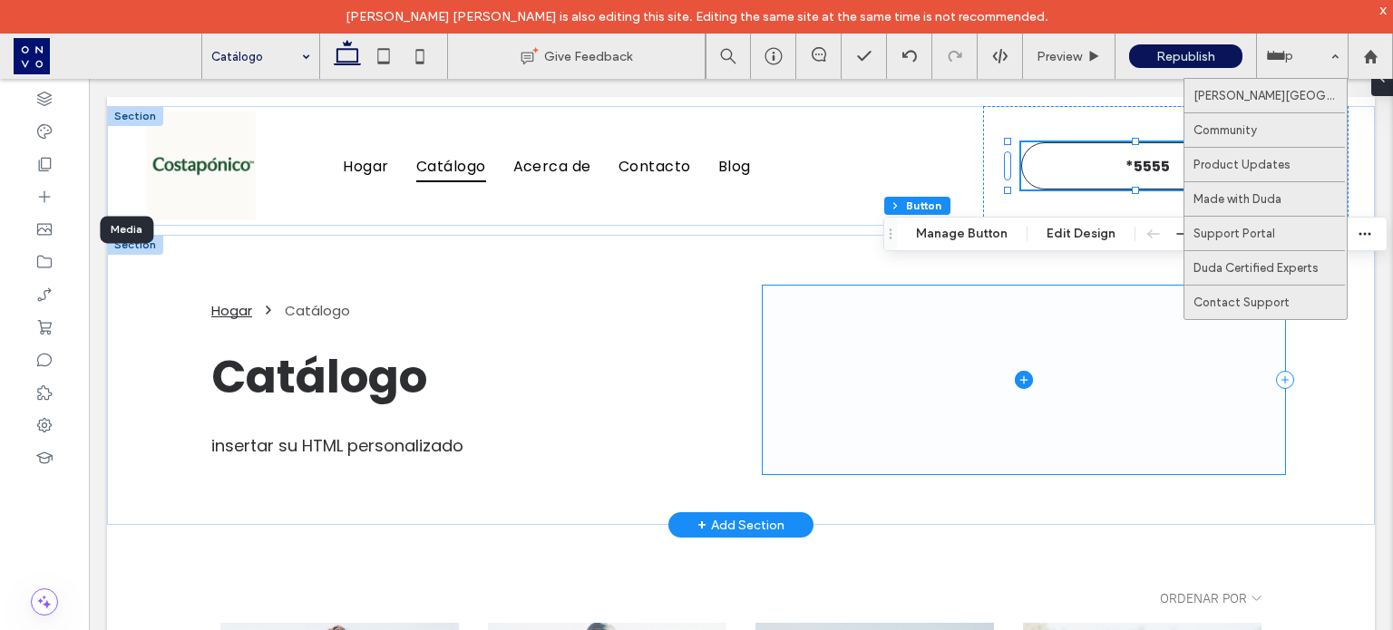
click at [998, 366] on span at bounding box center [1024, 380] width 522 height 189
